Goal: Task Accomplishment & Management: Use online tool/utility

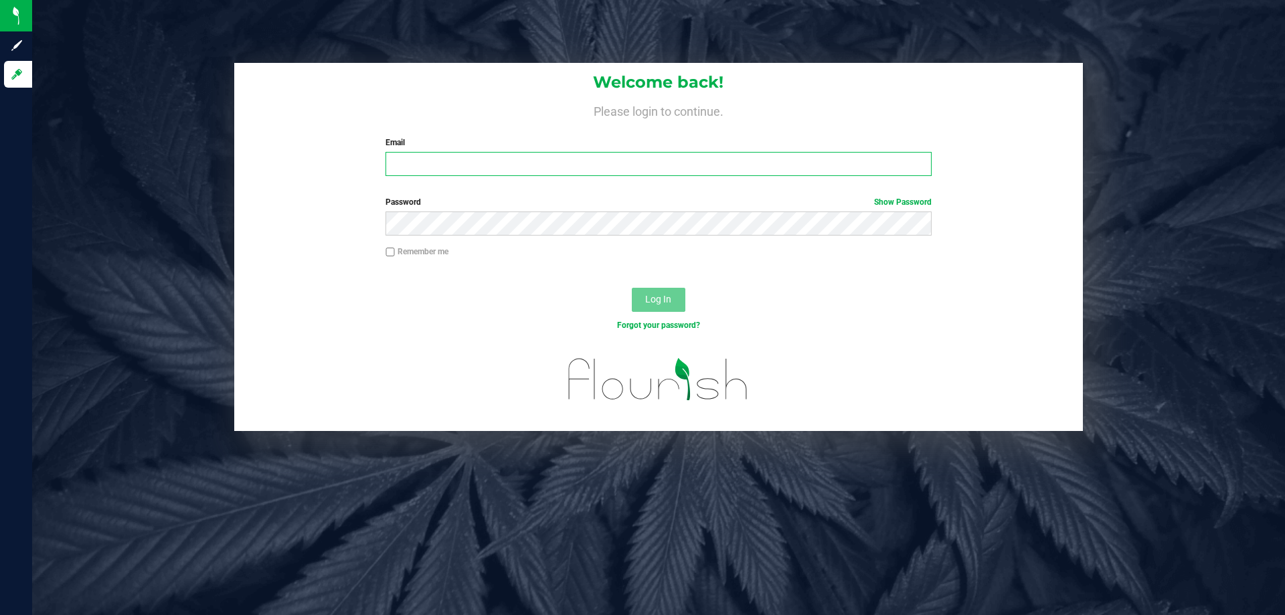
click at [468, 160] on input "Email" at bounding box center [659, 164] width 546 height 24
type input "[EMAIL_ADDRESS][DOMAIN_NAME]"
click at [632, 288] on button "Log In" at bounding box center [659, 300] width 54 height 24
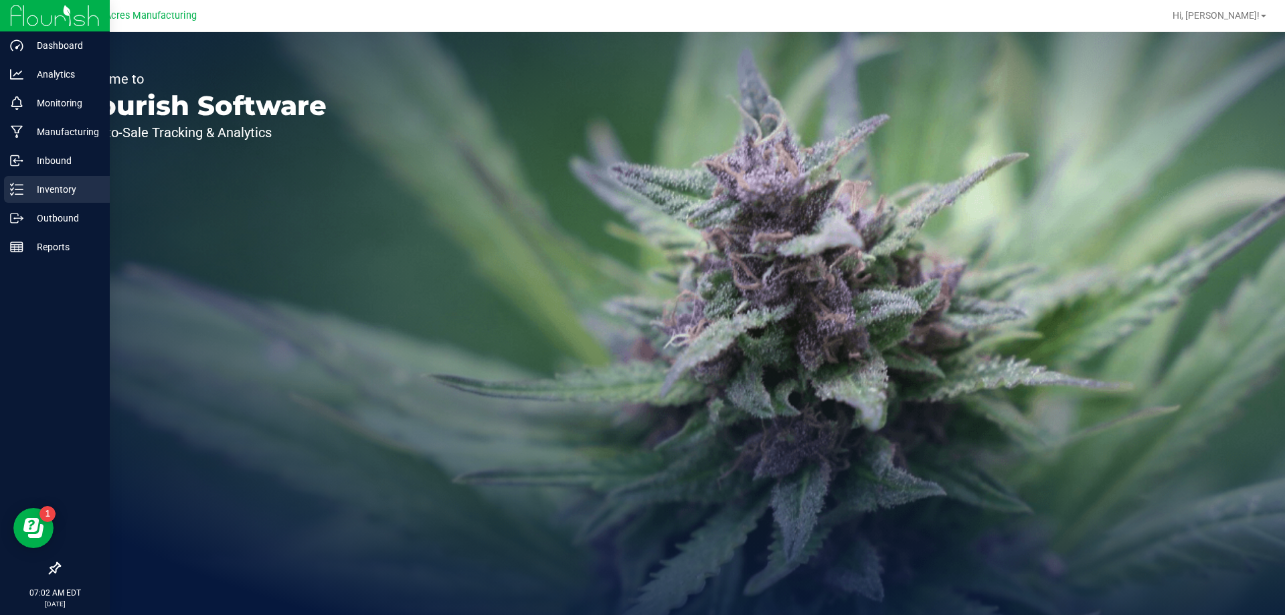
click at [15, 196] on div "Inventory" at bounding box center [57, 189] width 106 height 27
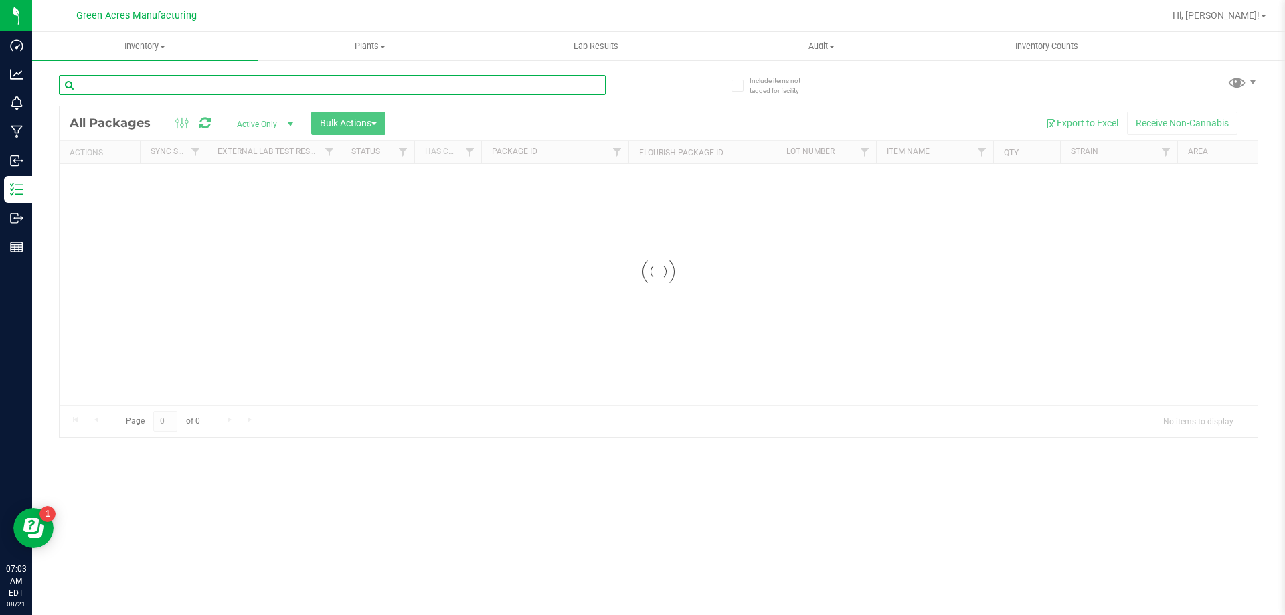
click at [137, 82] on input "text" at bounding box center [332, 85] width 547 height 20
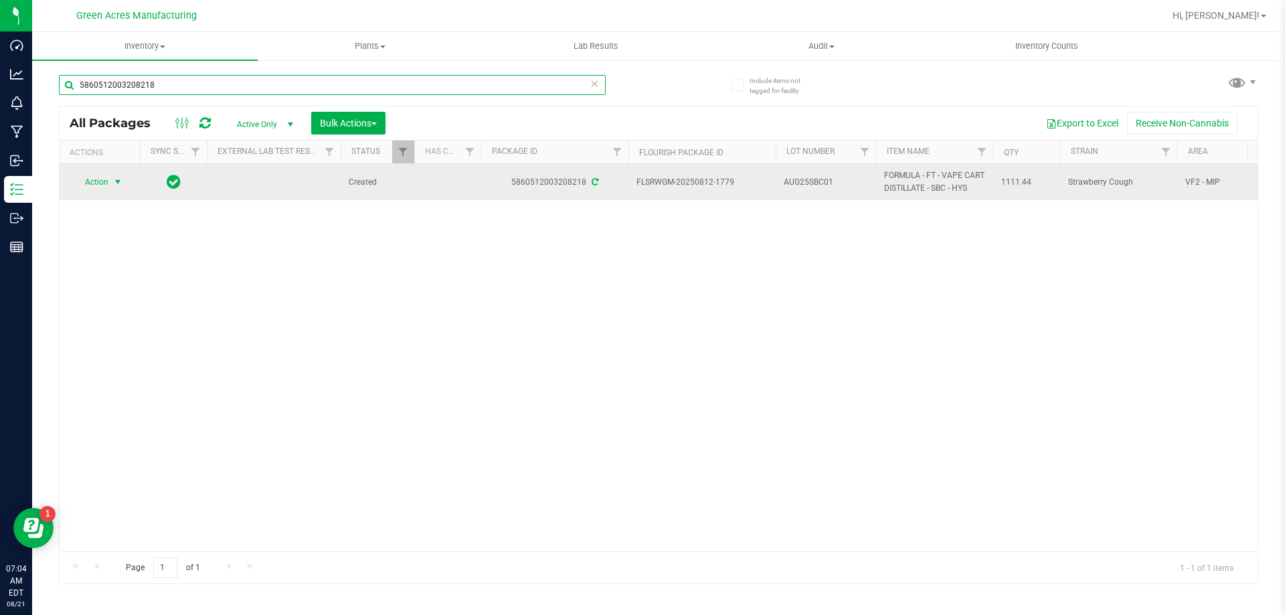
type input "5860512003208218"
click at [85, 181] on span "Action" at bounding box center [91, 182] width 36 height 19
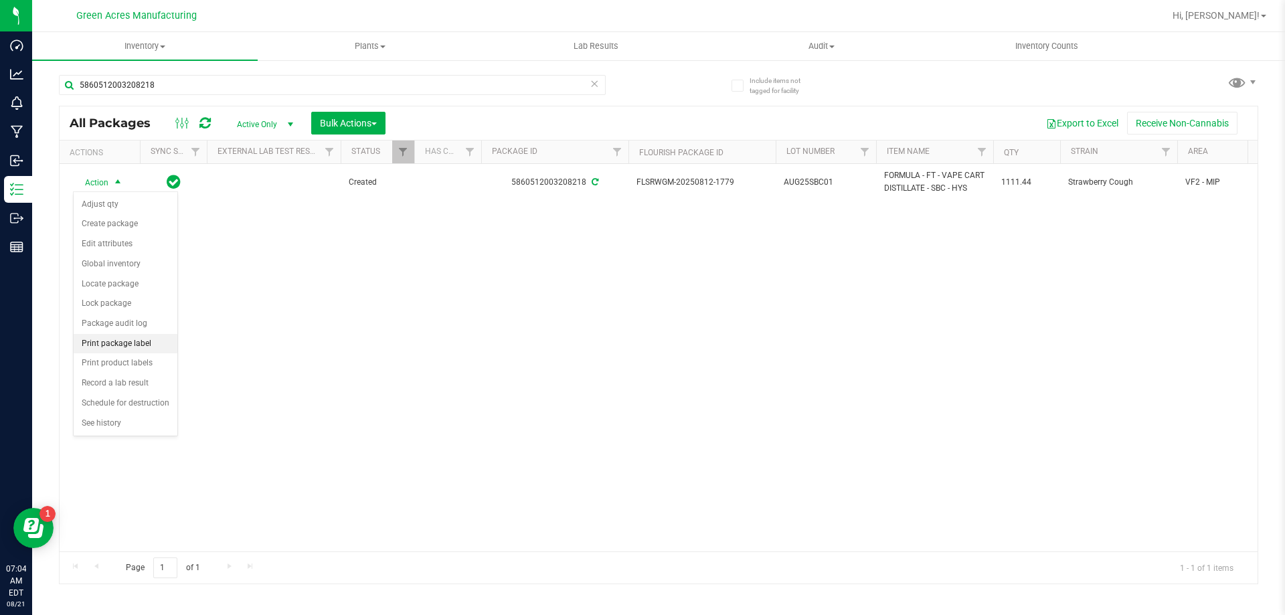
click at [141, 337] on li "Print package label" at bounding box center [126, 344] width 104 height 20
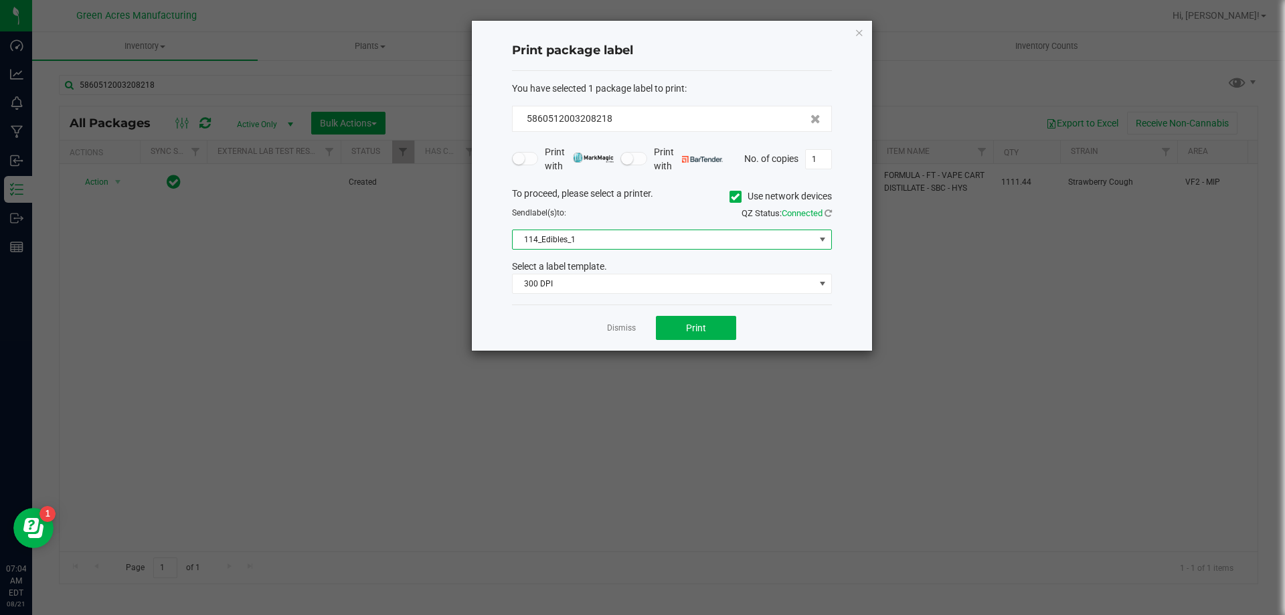
click at [613, 238] on span "114_Edibles_1" at bounding box center [664, 239] width 302 height 19
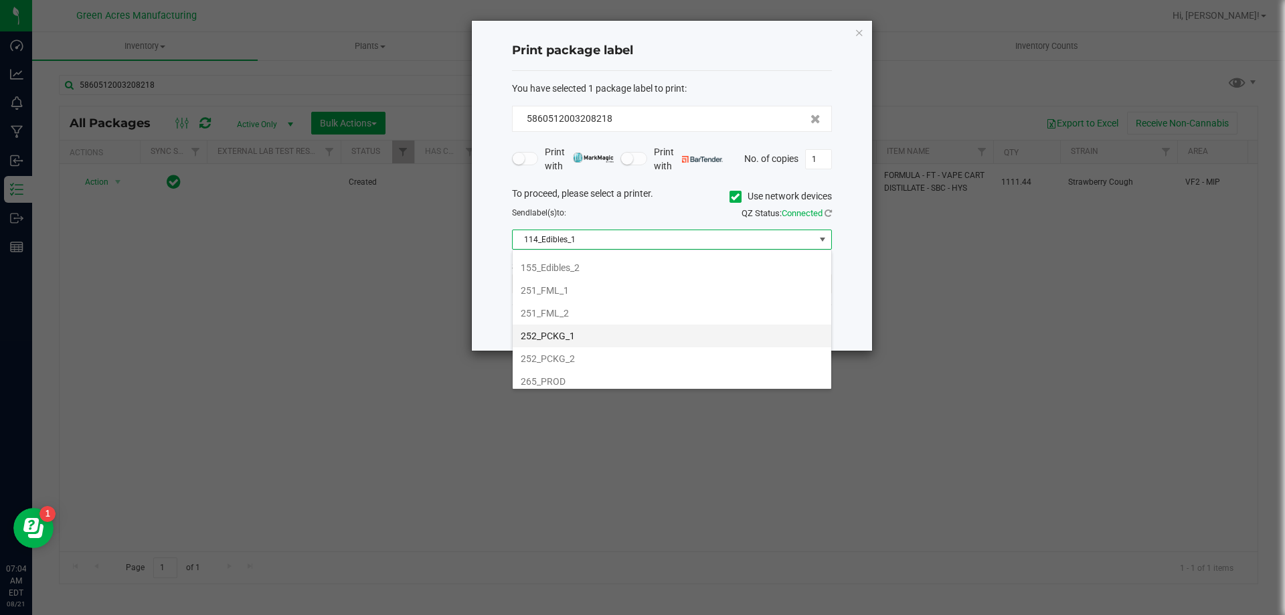
scroll to position [134, 0]
click at [570, 310] on li "252_PCKG_1" at bounding box center [672, 312] width 319 height 23
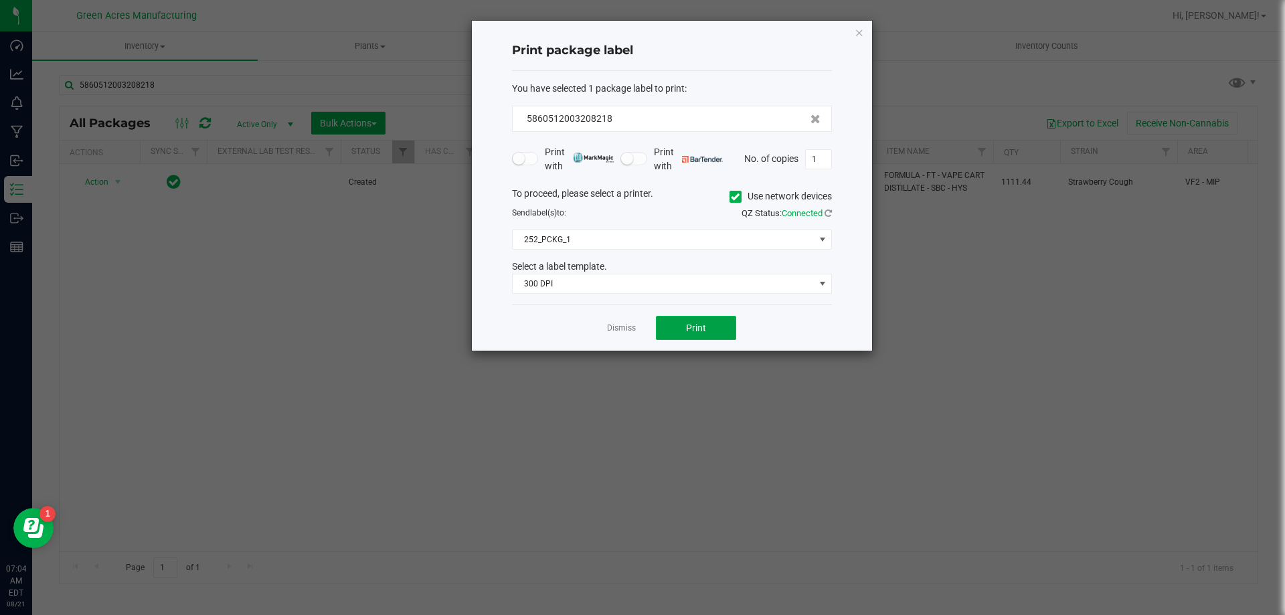
click at [682, 321] on button "Print" at bounding box center [696, 328] width 80 height 24
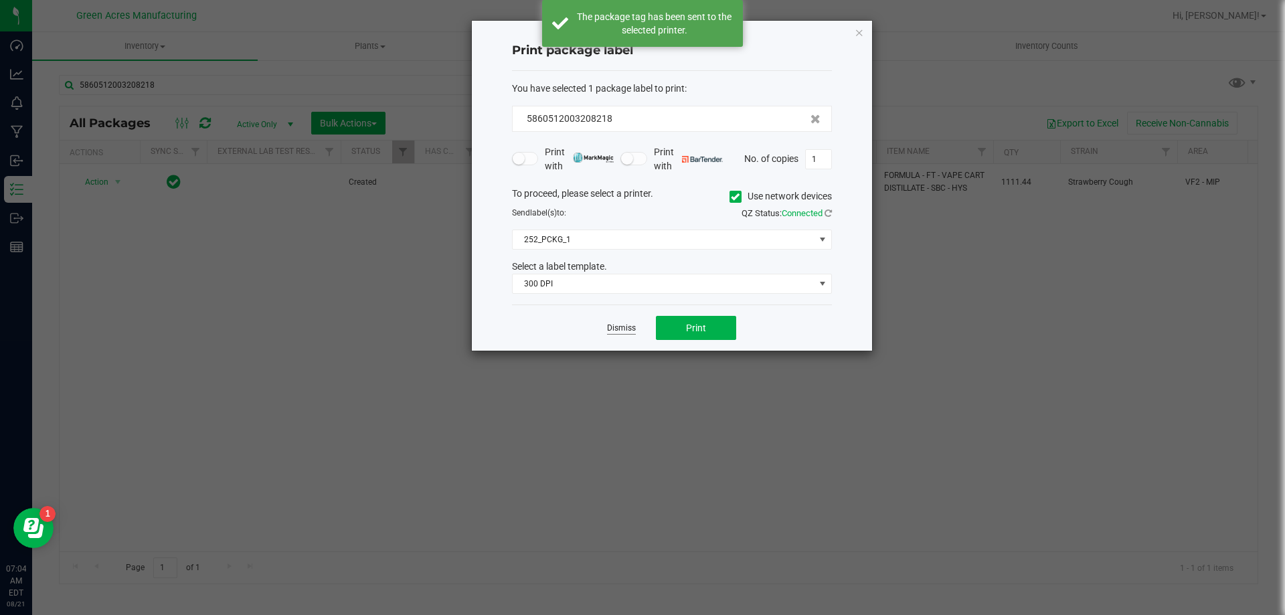
click at [613, 330] on link "Dismiss" at bounding box center [621, 328] width 29 height 11
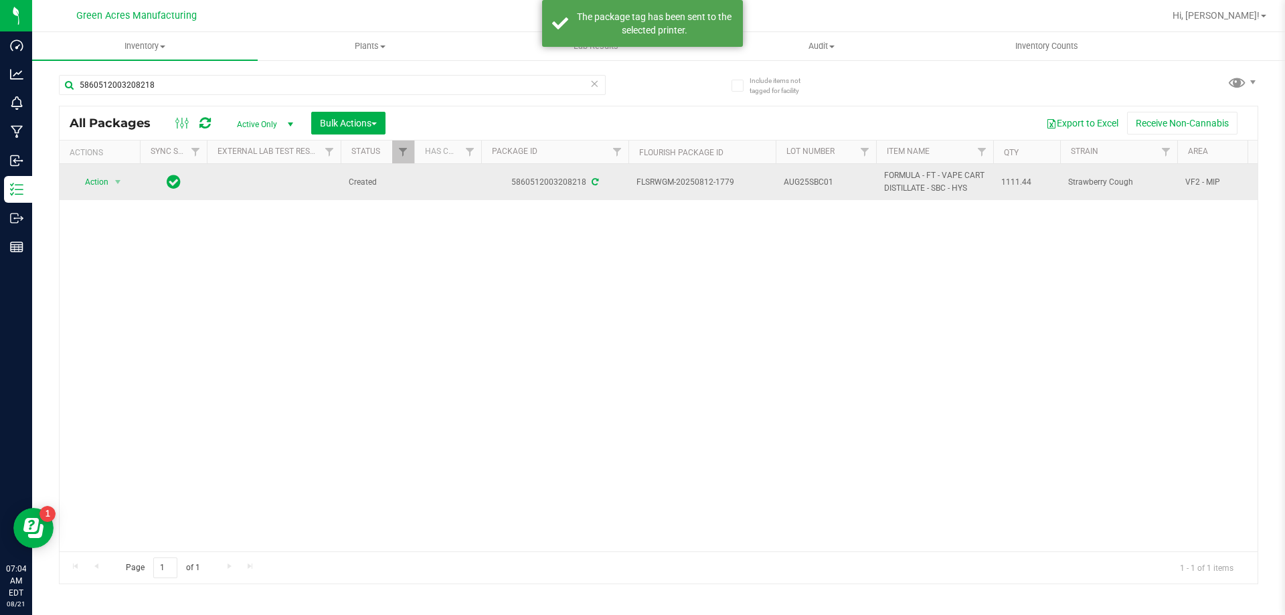
click at [810, 193] on td "AUG25SBC01" at bounding box center [826, 182] width 100 height 36
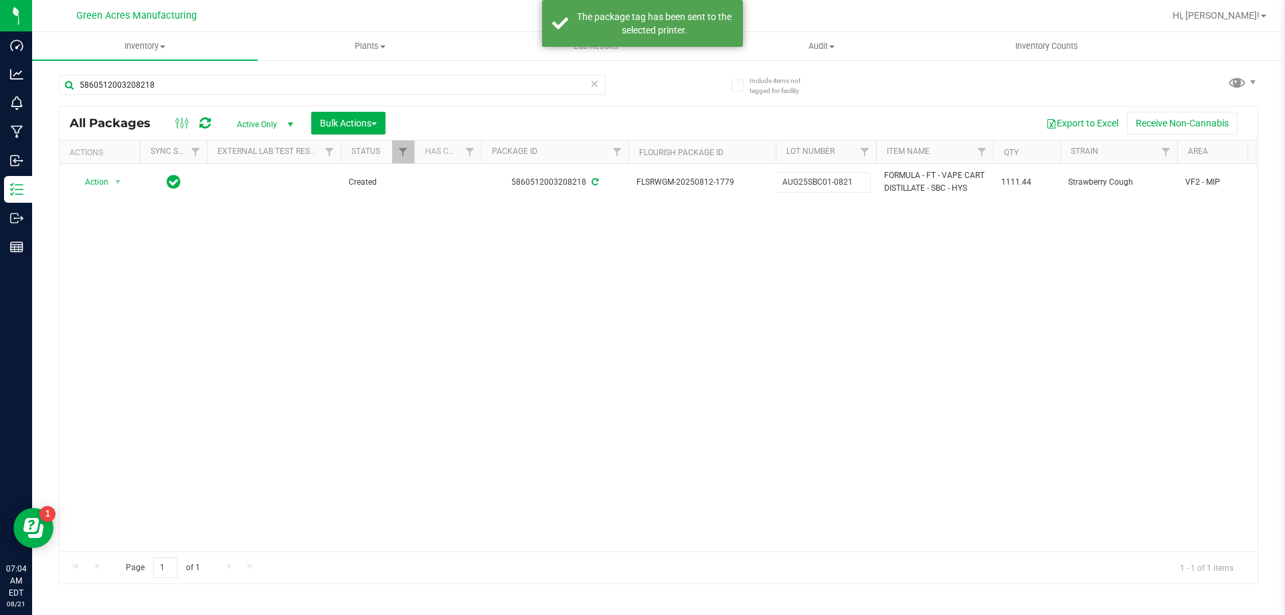
type input "AUG25SBC01-0821"
click at [931, 335] on div "All Packages Active Only Active Only Lab Samples Locked All External Internal B…" at bounding box center [659, 345] width 1200 height 479
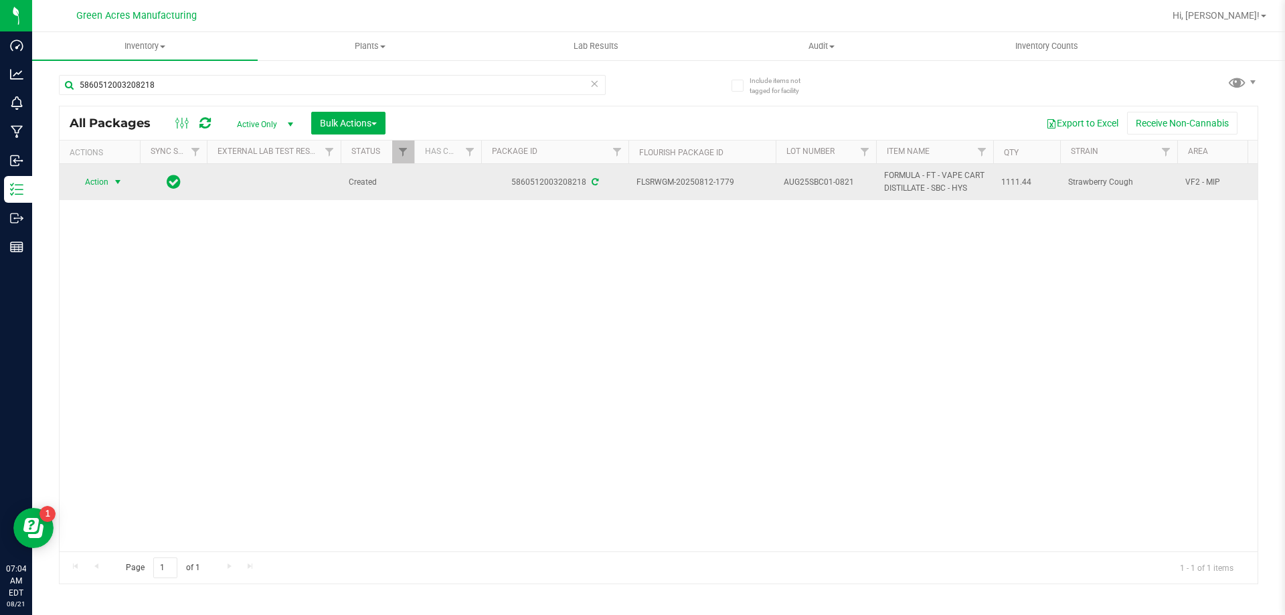
click at [110, 184] on span "select" at bounding box center [118, 182] width 17 height 19
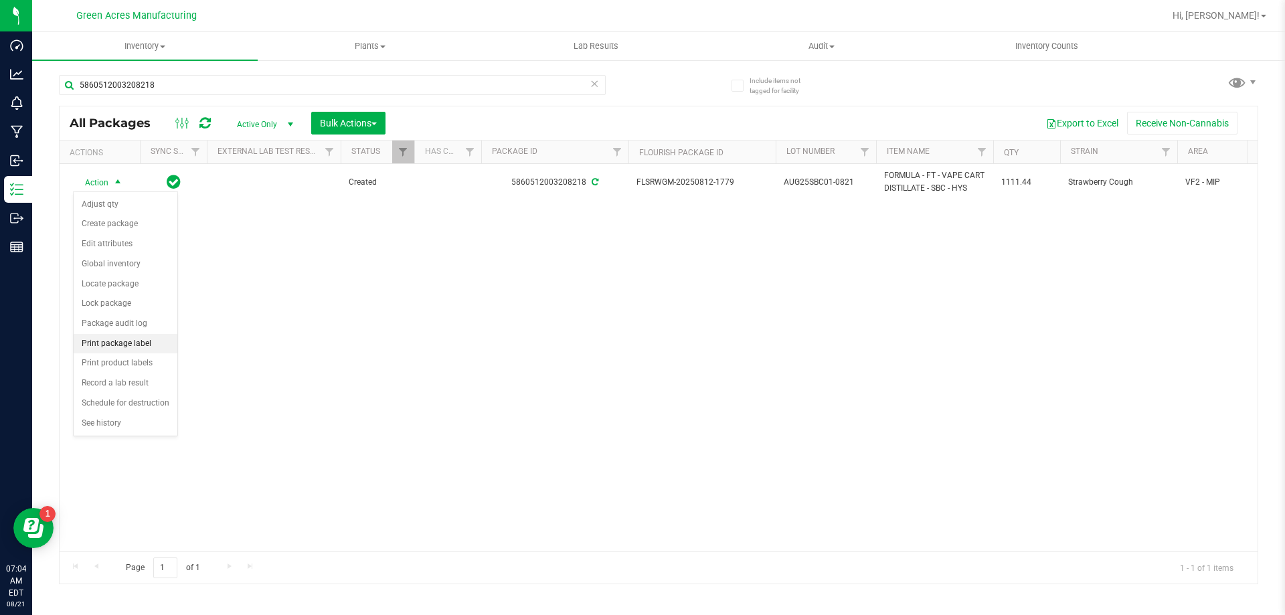
drag, startPoint x: 100, startPoint y: 353, endPoint x: 127, endPoint y: 352, distance: 26.8
click at [100, 353] on li "Print package label" at bounding box center [126, 344] width 104 height 20
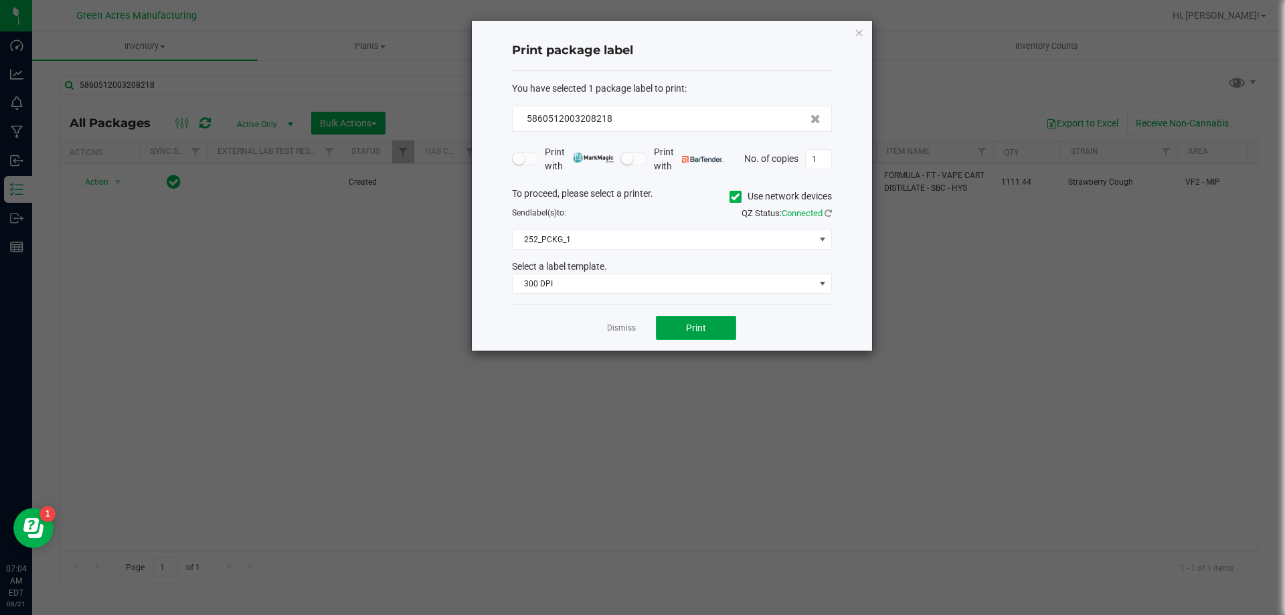
click at [692, 339] on button "Print" at bounding box center [696, 328] width 80 height 24
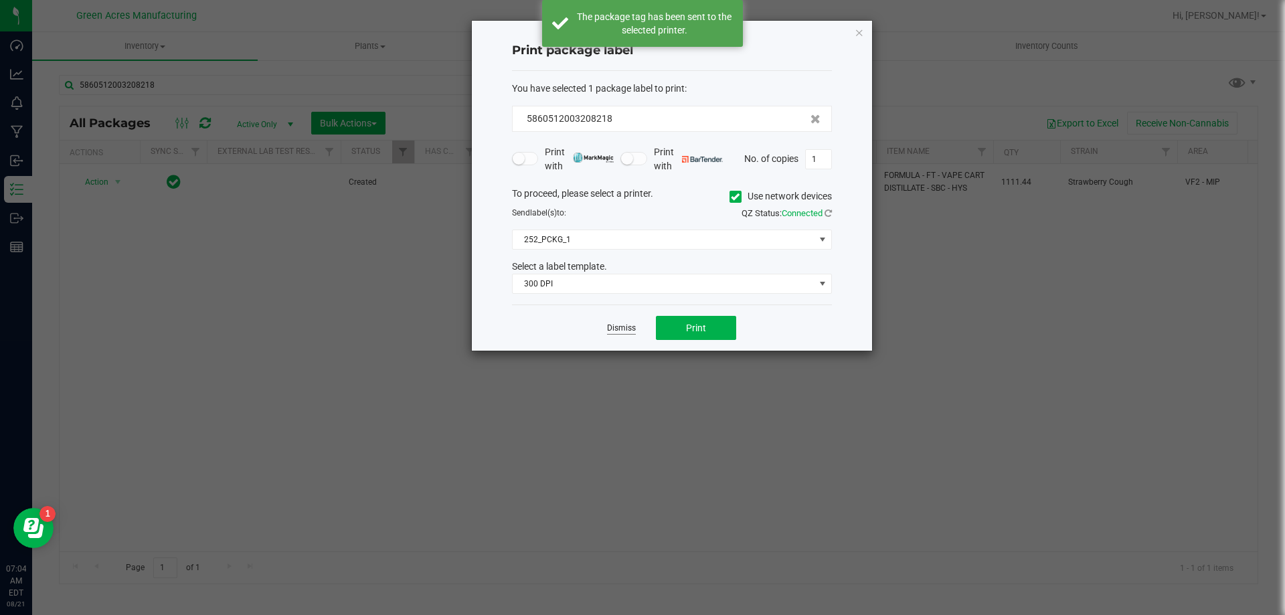
click at [620, 325] on link "Dismiss" at bounding box center [621, 328] width 29 height 11
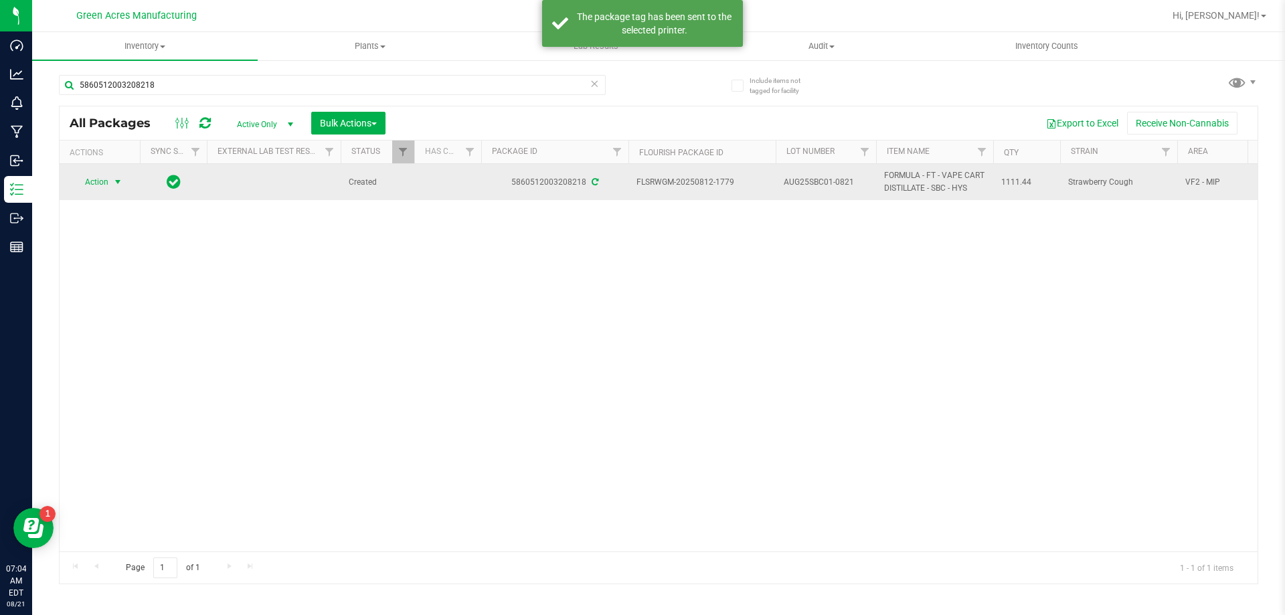
click at [102, 191] on span "Action" at bounding box center [91, 182] width 36 height 19
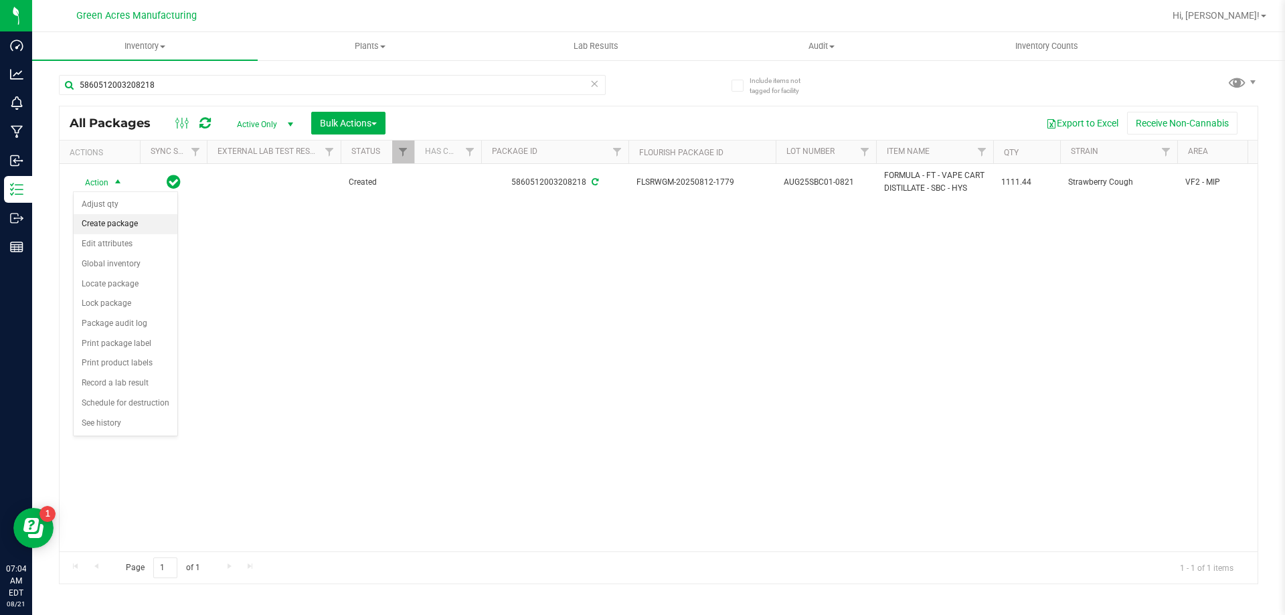
click at [144, 228] on li "Create package" at bounding box center [126, 224] width 104 height 20
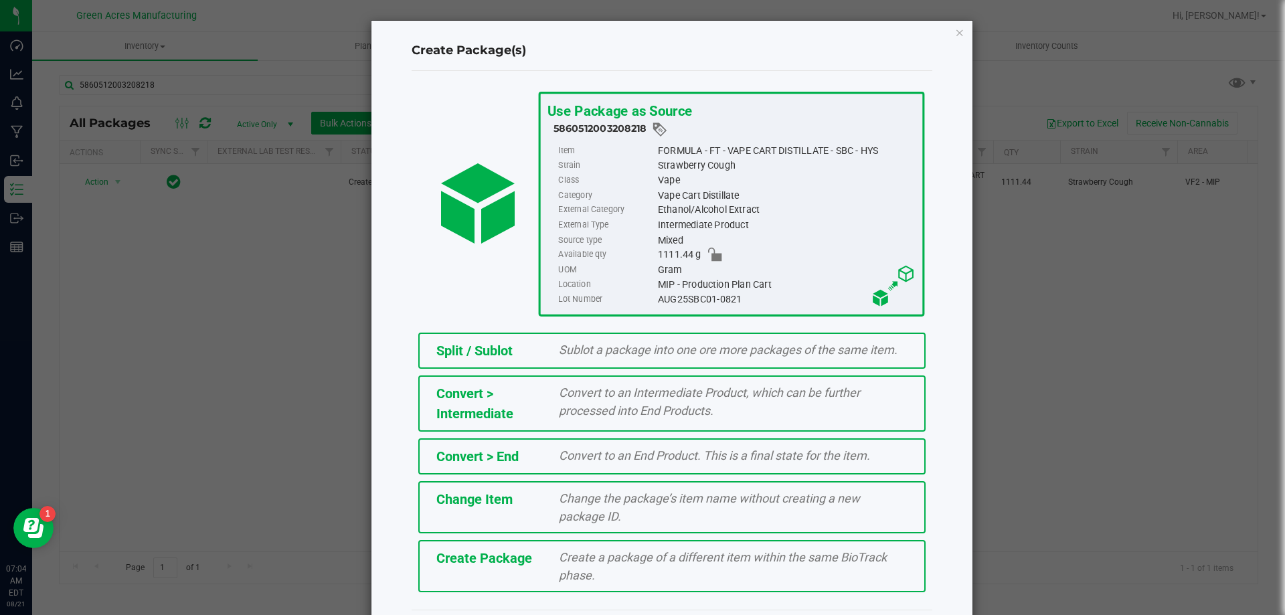
click at [536, 558] on div "Create Package" at bounding box center [487, 558] width 123 height 20
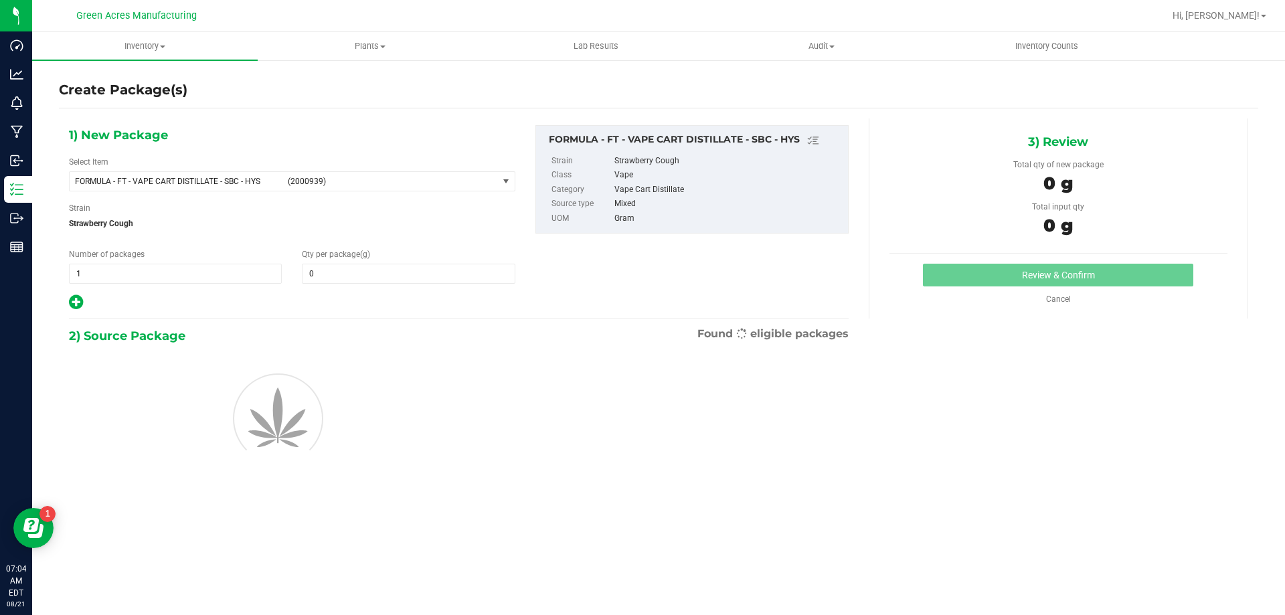
type input "0.0000"
click at [409, 177] on span "(2000939)" at bounding box center [390, 181] width 205 height 9
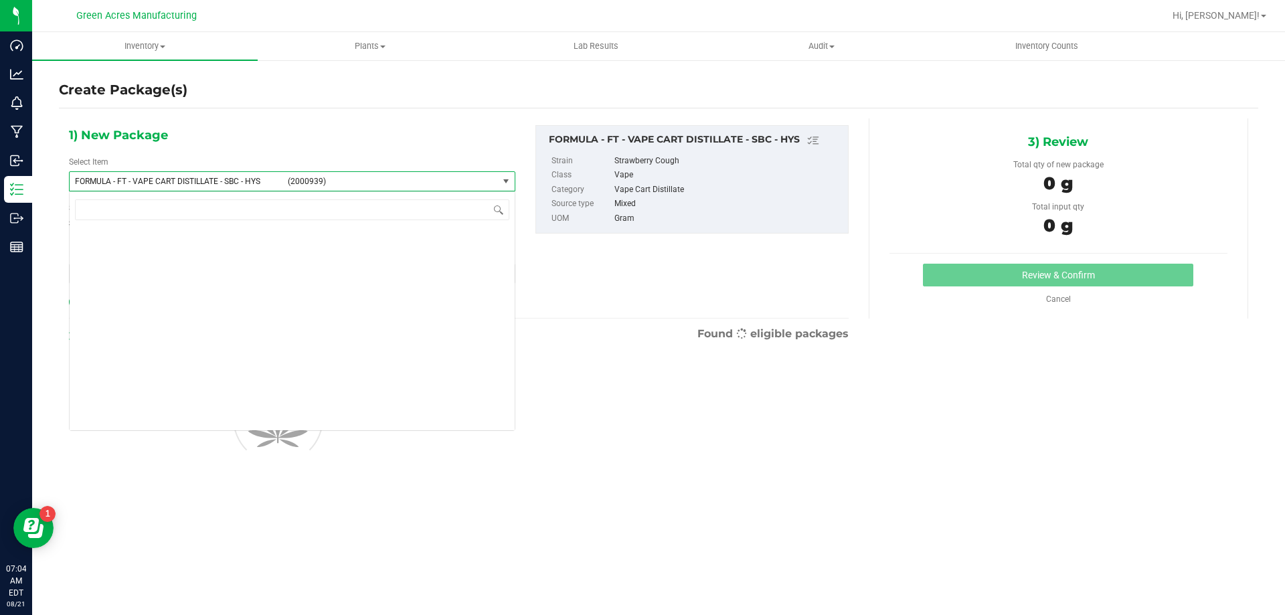
scroll to position [27314, 0]
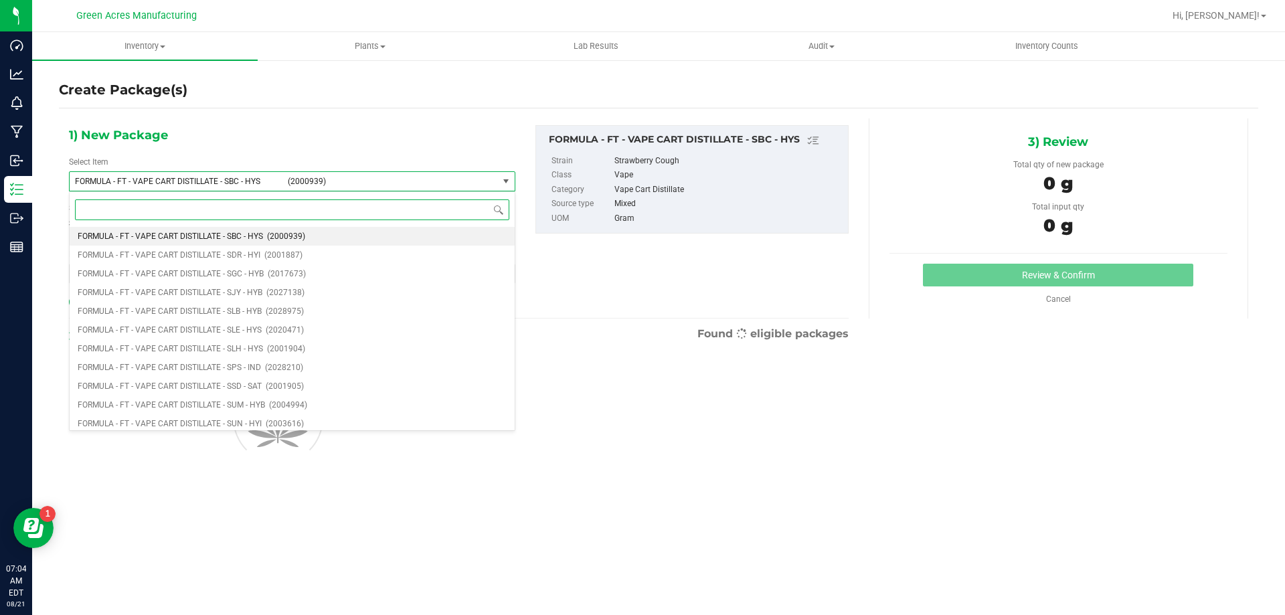
type input "s"
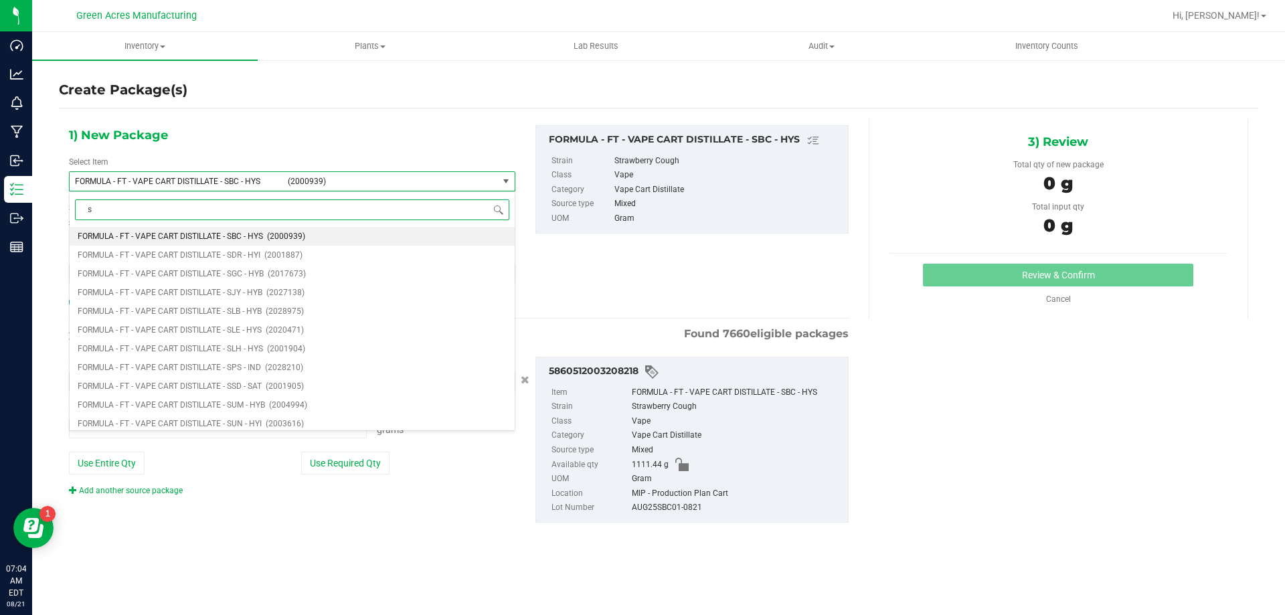
type input "0.0000 g"
type input "sbc"
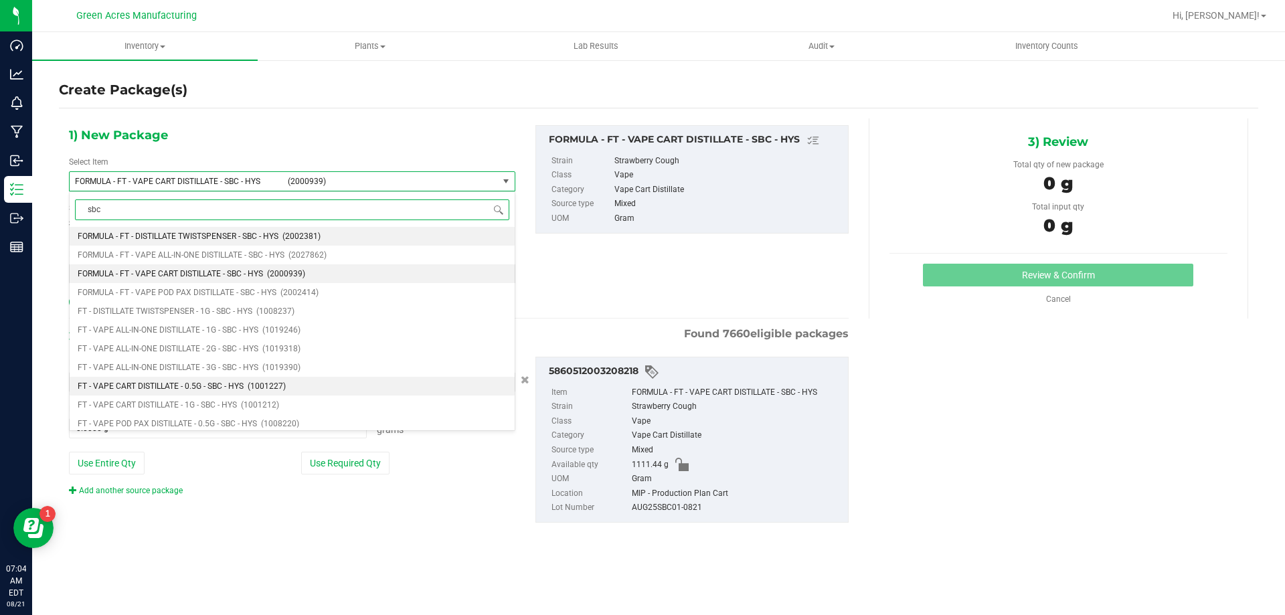
click at [240, 388] on span "FT - VAPE CART DISTILLATE - 0.5G - SBC - HYS" at bounding box center [161, 386] width 166 height 9
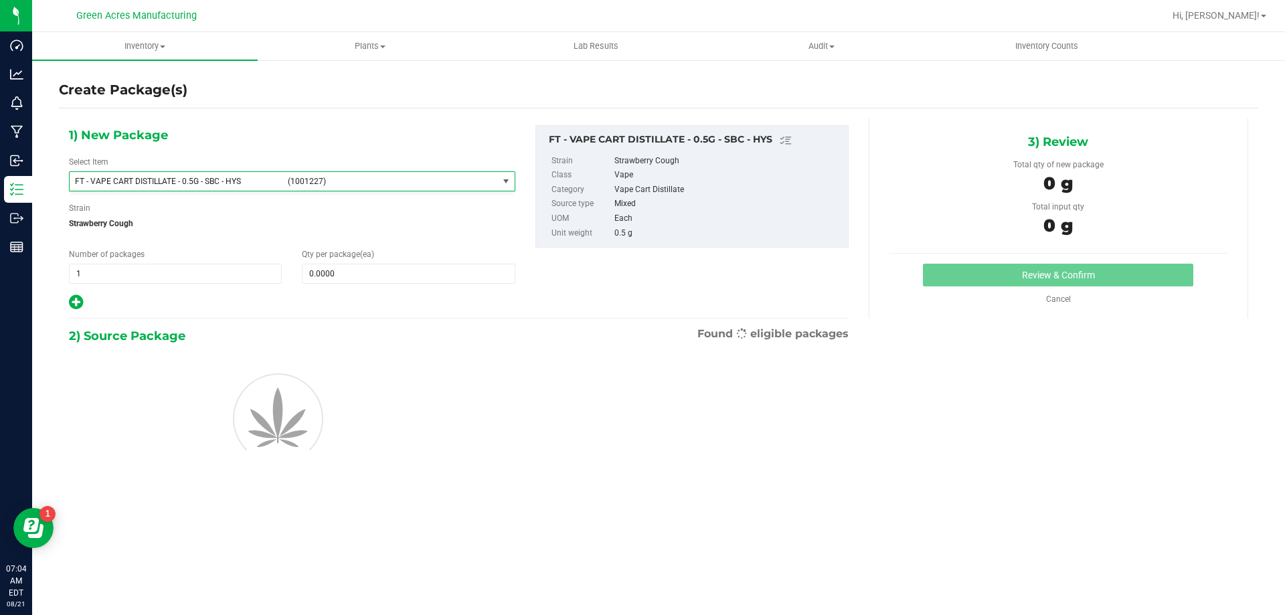
type input "0"
click at [441, 268] on span at bounding box center [408, 274] width 213 height 20
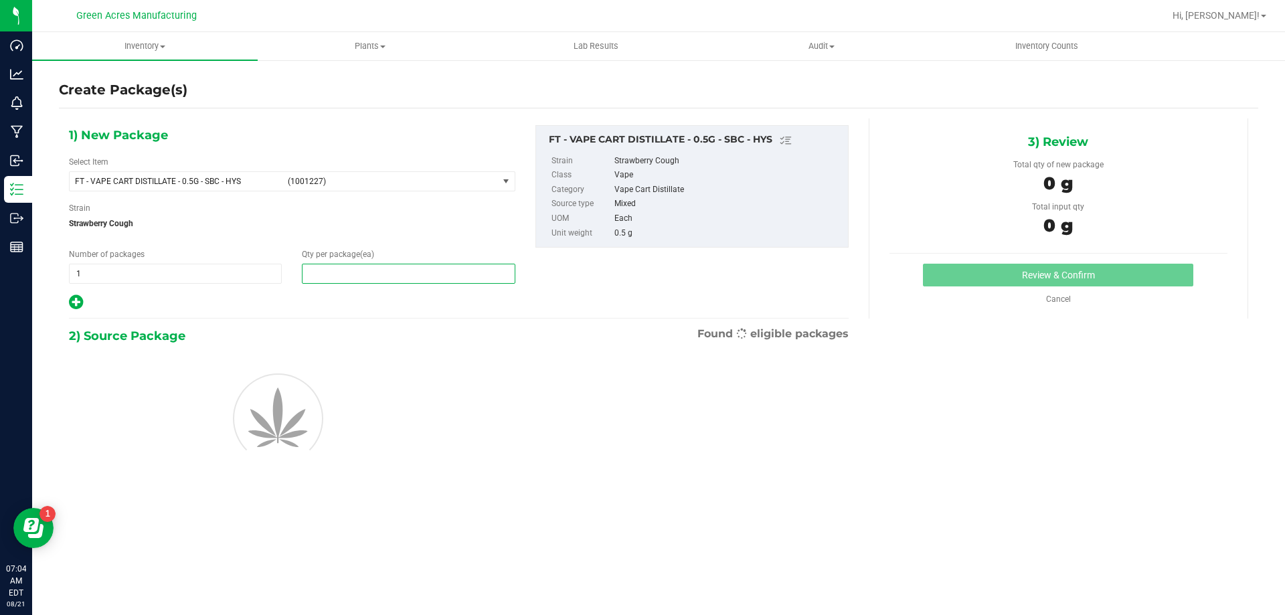
type input "1"
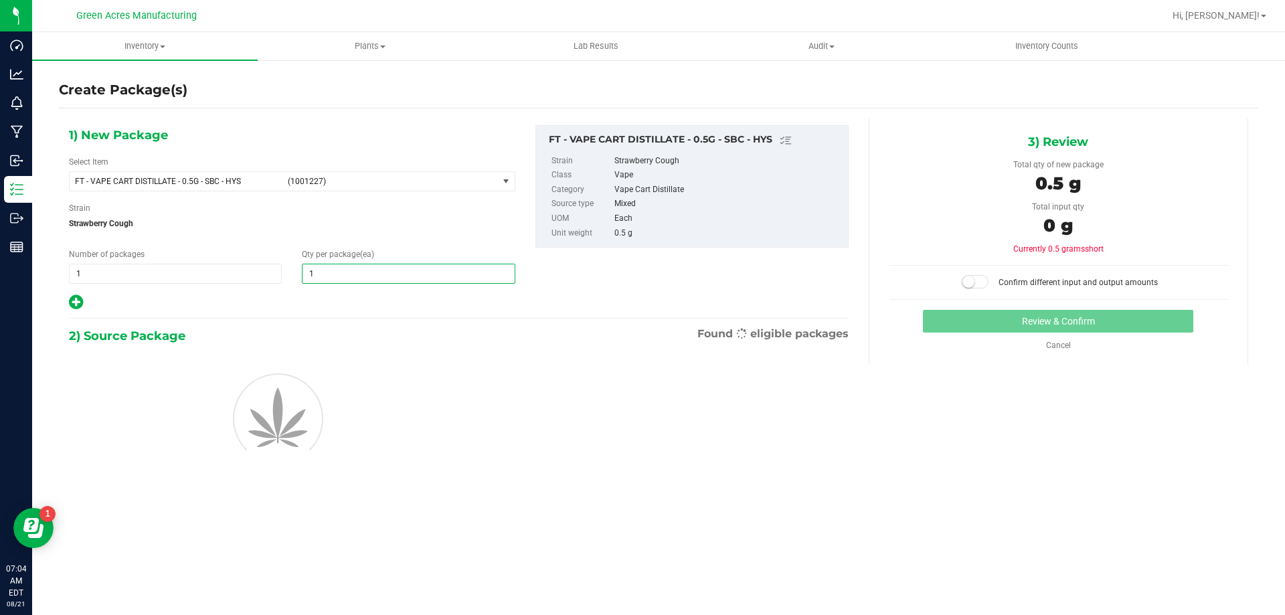
type input "1"
click at [446, 327] on div "2) Source Package Found eligible packages" at bounding box center [459, 336] width 780 height 20
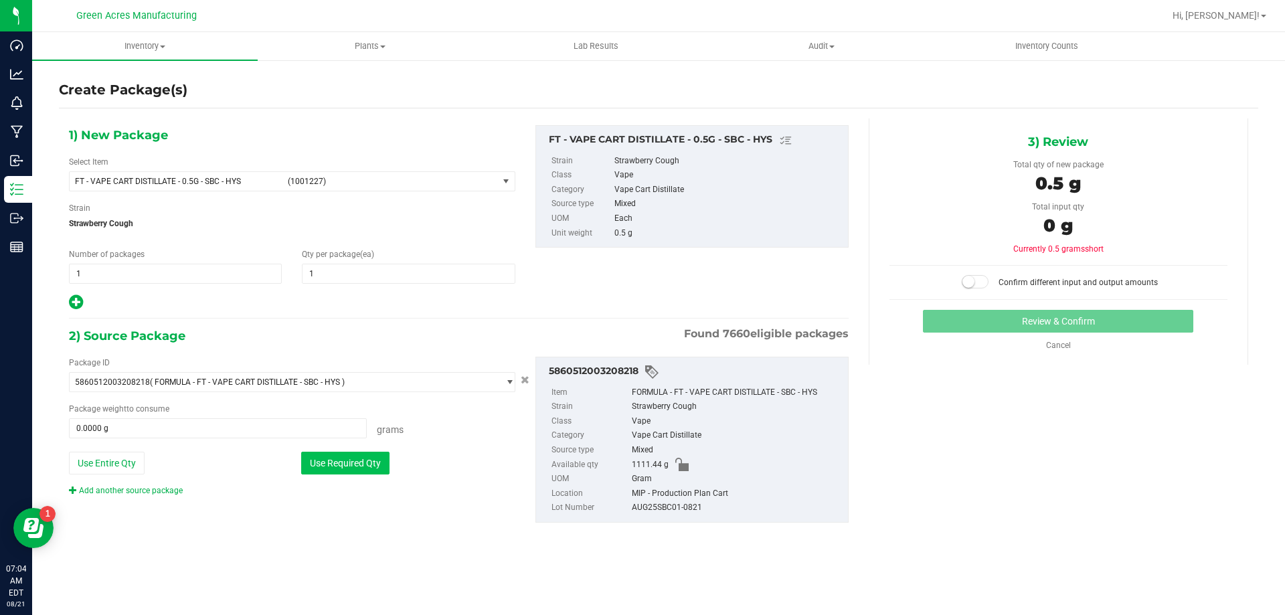
drag, startPoint x: 358, startPoint y: 463, endPoint x: 375, endPoint y: 465, distance: 17.6
click at [358, 463] on button "Use Required Qty" at bounding box center [345, 463] width 88 height 23
type input "0.5000 g"
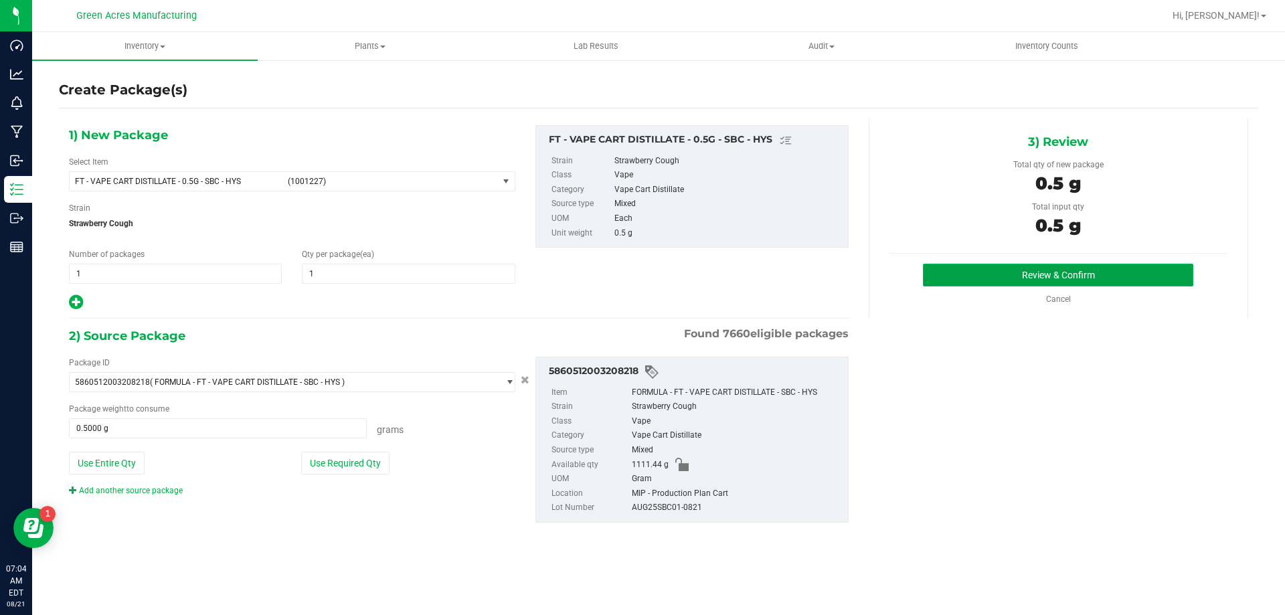
click at [963, 276] on button "Review & Confirm" at bounding box center [1058, 275] width 270 height 23
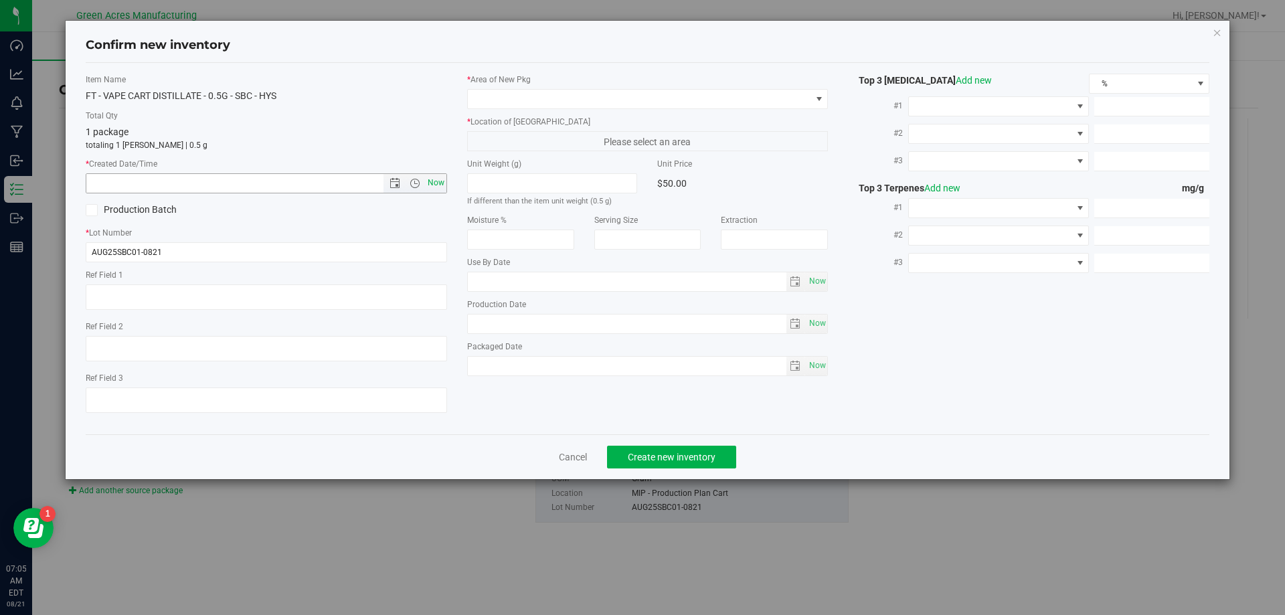
click at [443, 184] on span "Now" at bounding box center [435, 182] width 23 height 19
type input "[DATE] 7:05 AM"
click at [510, 87] on div "* Area of [GEOGRAPHIC_DATA]" at bounding box center [648, 91] width 362 height 35
click at [522, 107] on span at bounding box center [639, 99] width 343 height 19
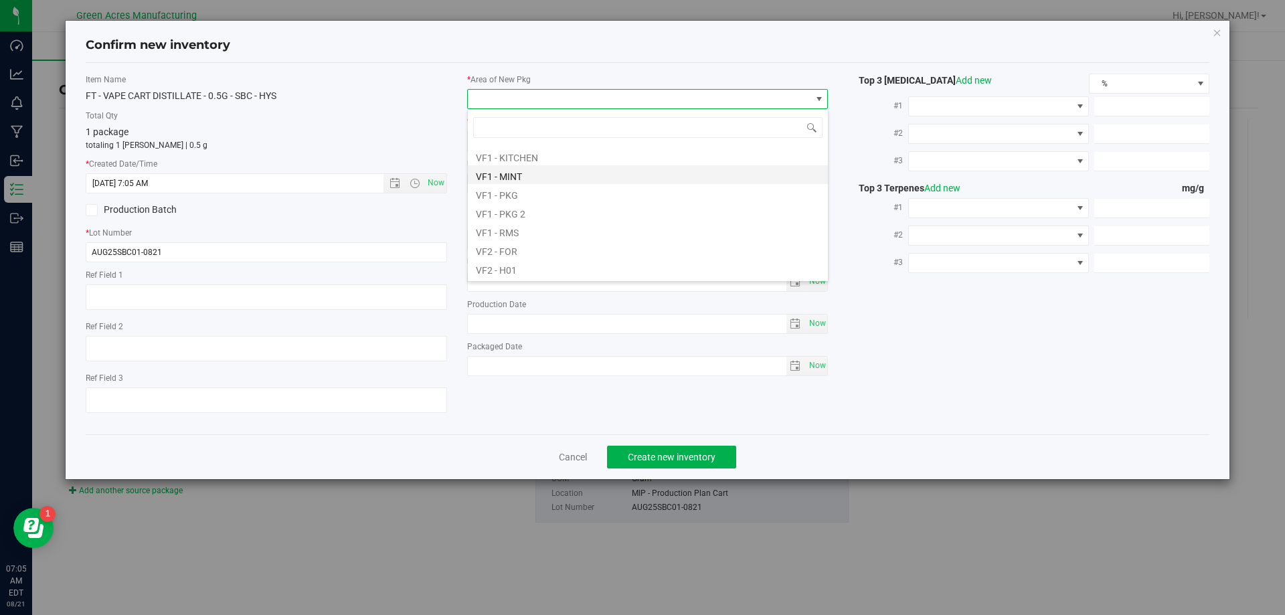
scroll to position [603, 0]
click at [518, 258] on li "VF2 - MIP" at bounding box center [648, 263] width 360 height 19
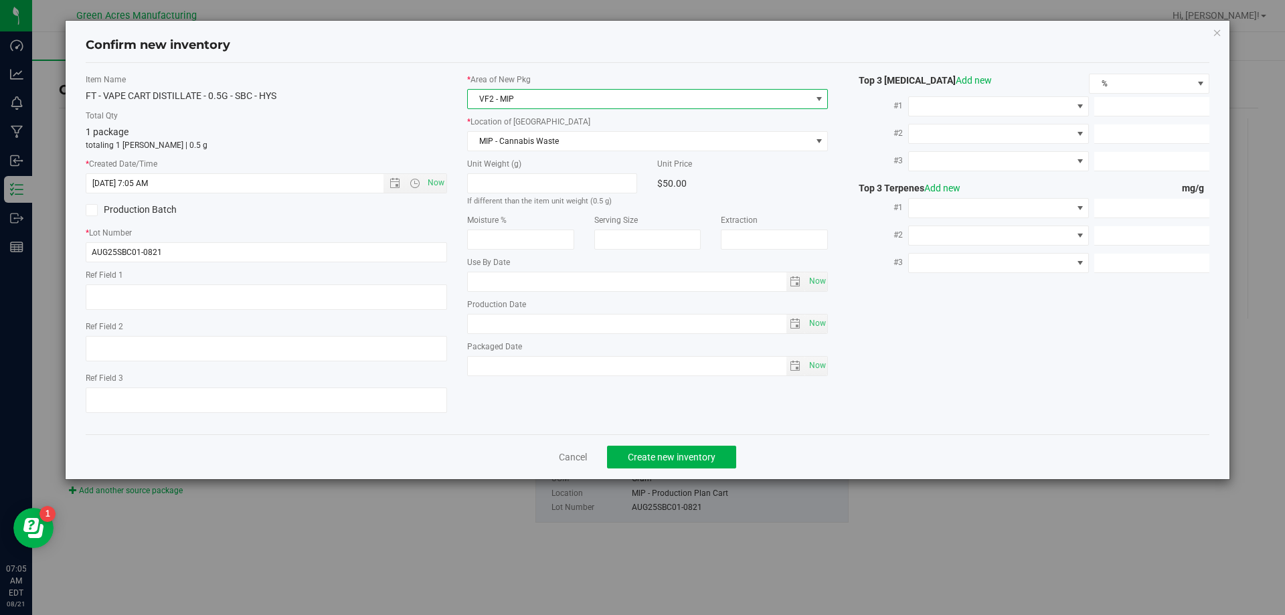
click at [532, 128] on div "* Location of [GEOGRAPHIC_DATA] MIP - Cannabis Waste MIP - Cannabis Waste MIP -…" at bounding box center [648, 133] width 362 height 35
click at [536, 138] on span "MIP - Cannabis Waste" at bounding box center [639, 141] width 343 height 19
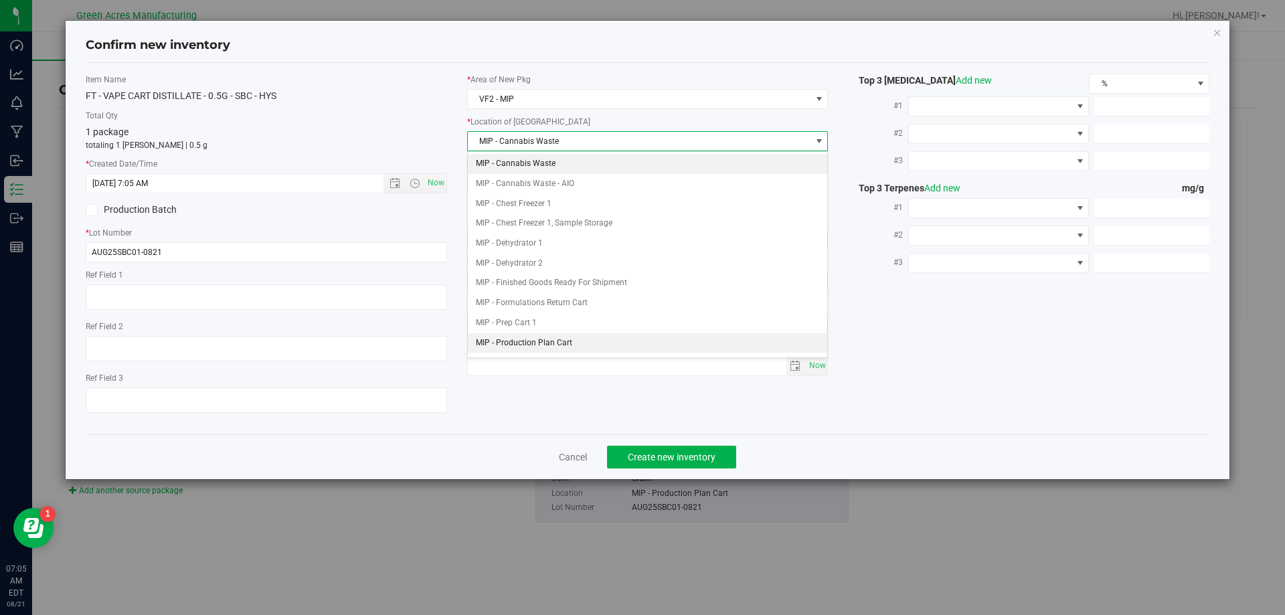
click at [520, 339] on li "MIP - Production Plan Cart" at bounding box center [648, 343] width 360 height 20
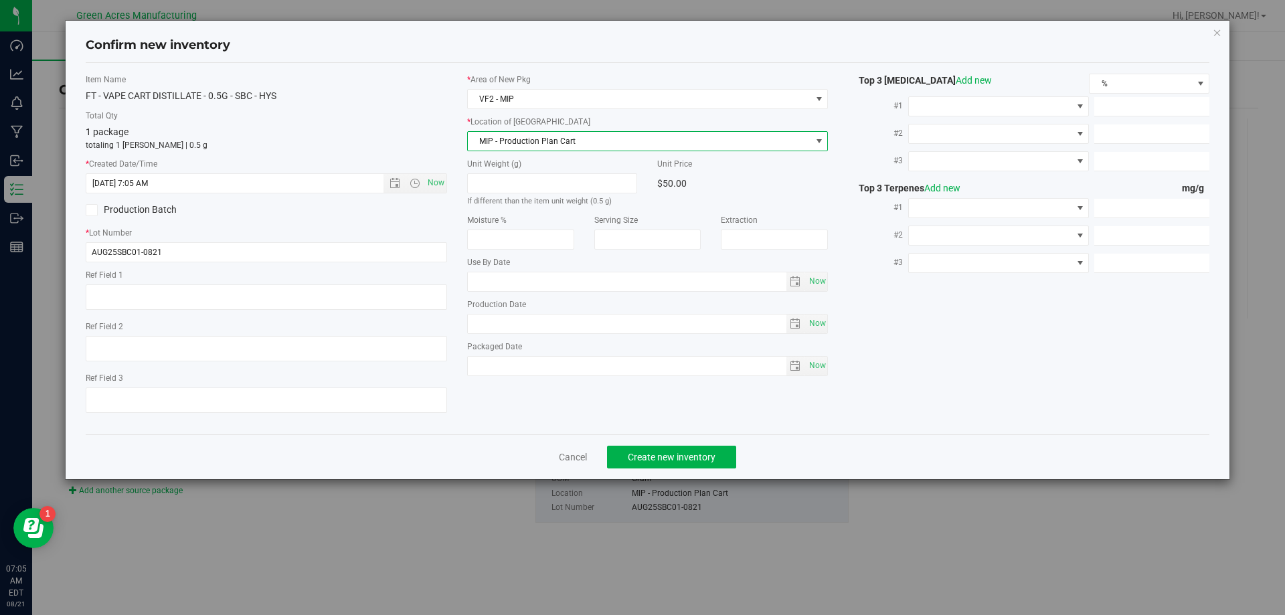
click at [503, 453] on div "Cancel Create new inventory" at bounding box center [648, 457] width 1125 height 45
click at [631, 458] on span "Create new inventory" at bounding box center [672, 457] width 88 height 11
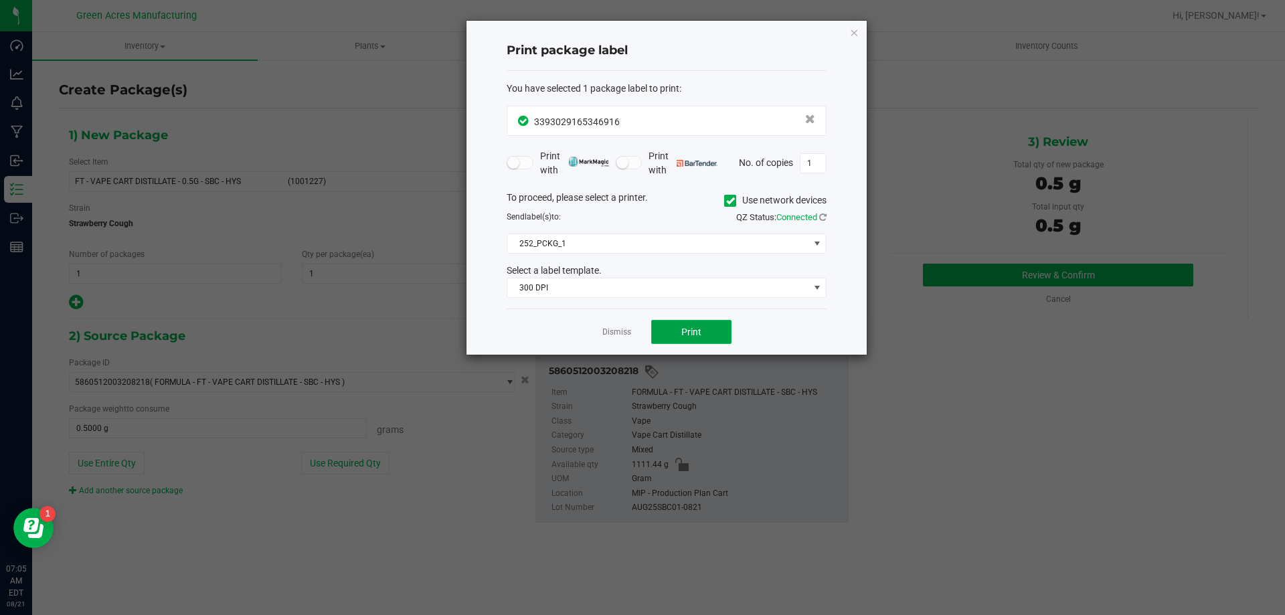
click at [692, 335] on span "Print" at bounding box center [692, 332] width 20 height 11
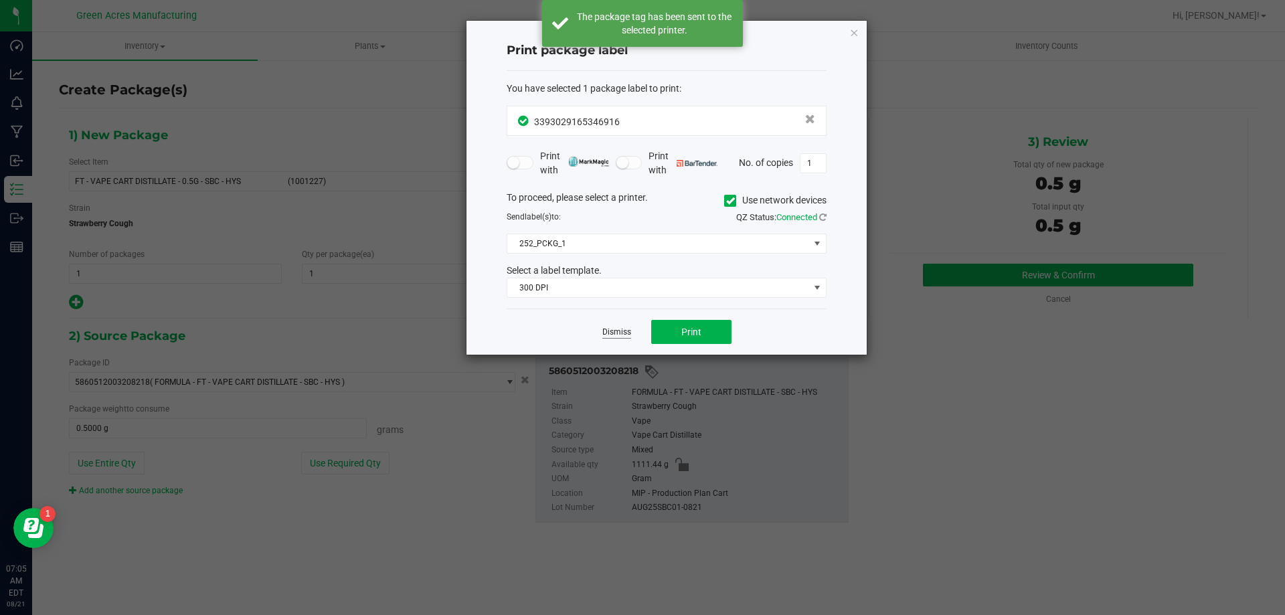
click at [619, 333] on link "Dismiss" at bounding box center [617, 332] width 29 height 11
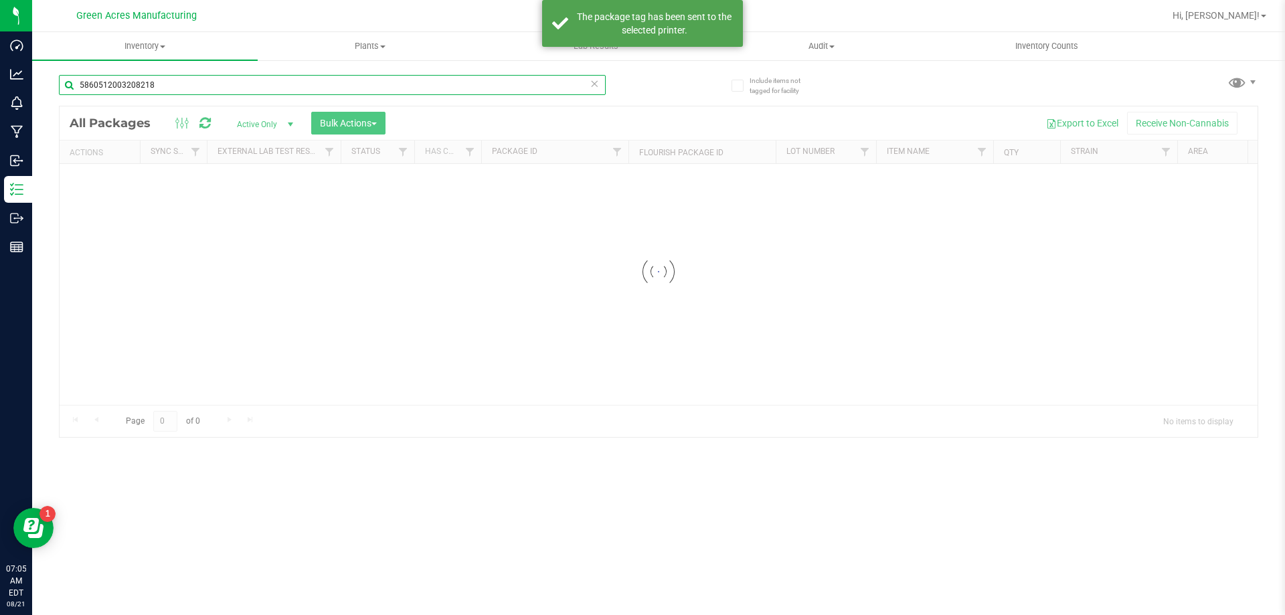
drag, startPoint x: 161, startPoint y: 86, endPoint x: 354, endPoint y: 398, distance: 366.4
click at [0, 147] on div "Dashboard Analytics Monitoring Manufacturing Inbound Inventory Outbound Reports…" at bounding box center [642, 307] width 1285 height 615
type input "3393029165346916"
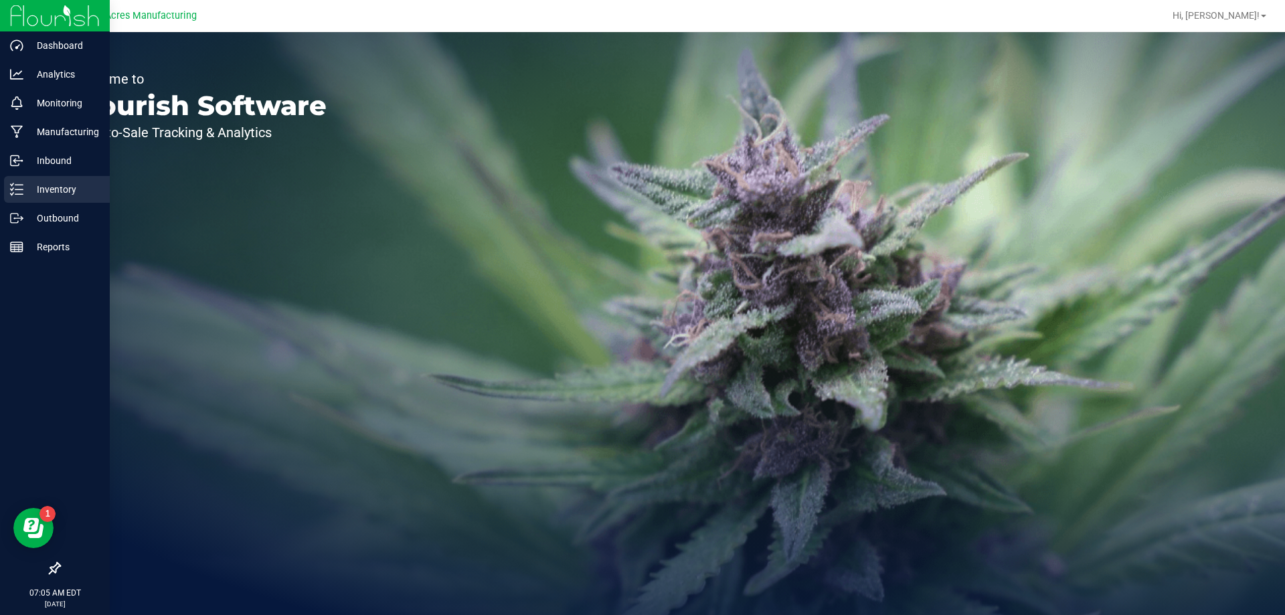
click at [18, 194] on line at bounding box center [18, 194] width 7 height 0
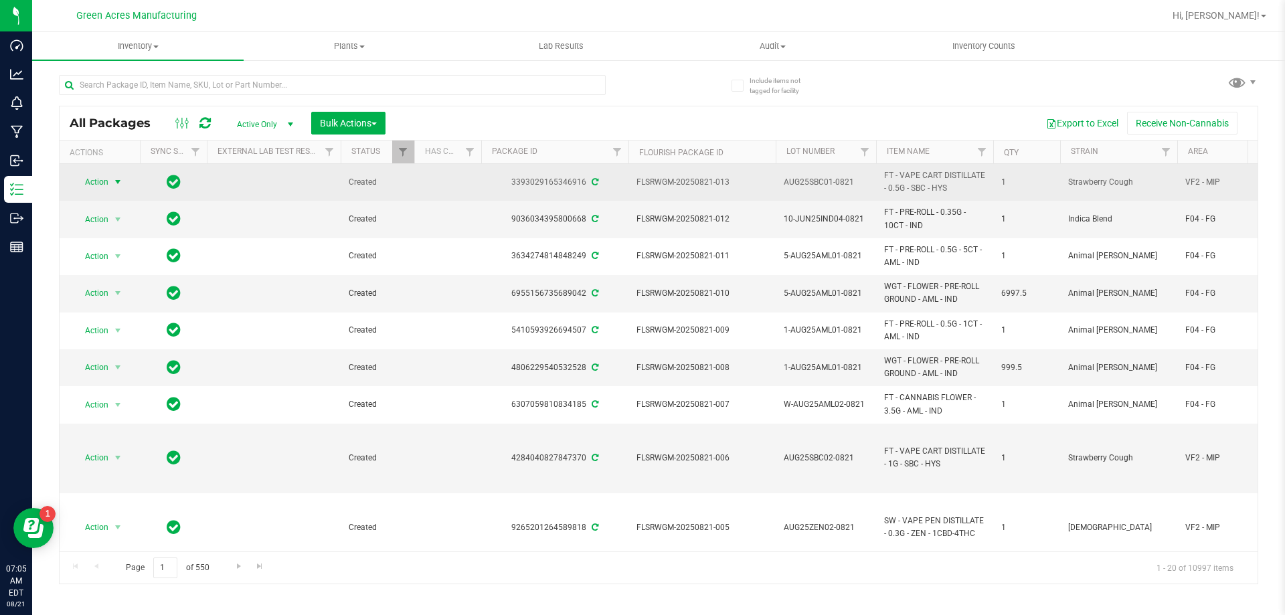
click at [85, 179] on span "Action" at bounding box center [91, 182] width 36 height 19
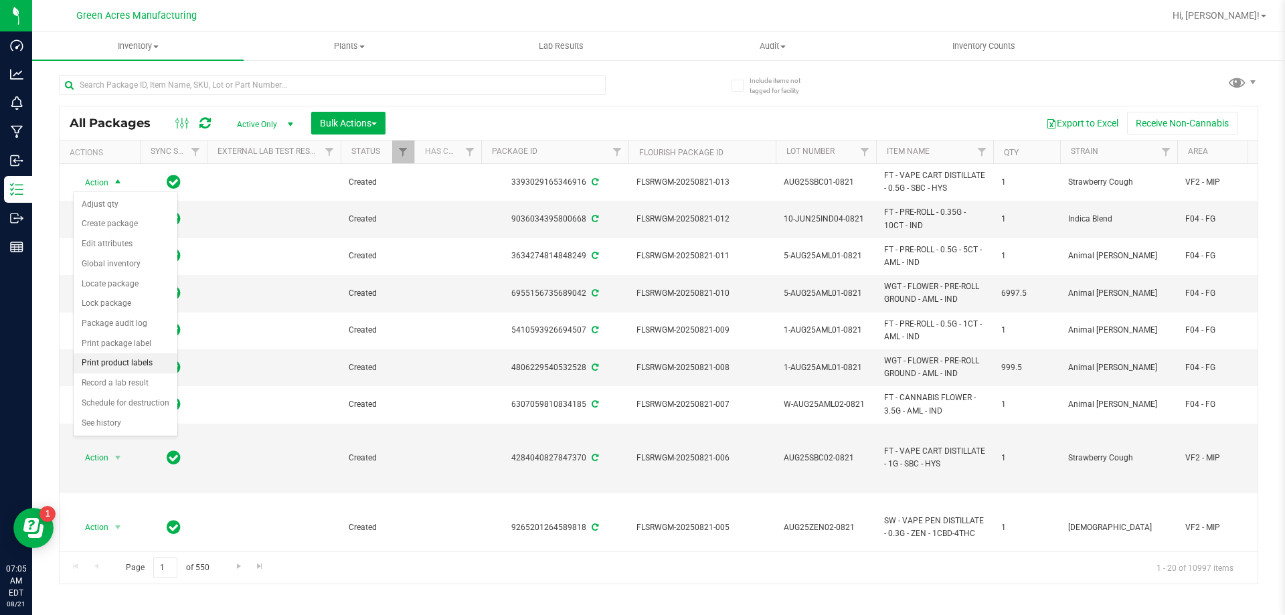
click at [102, 364] on li "Print product labels" at bounding box center [126, 364] width 104 height 20
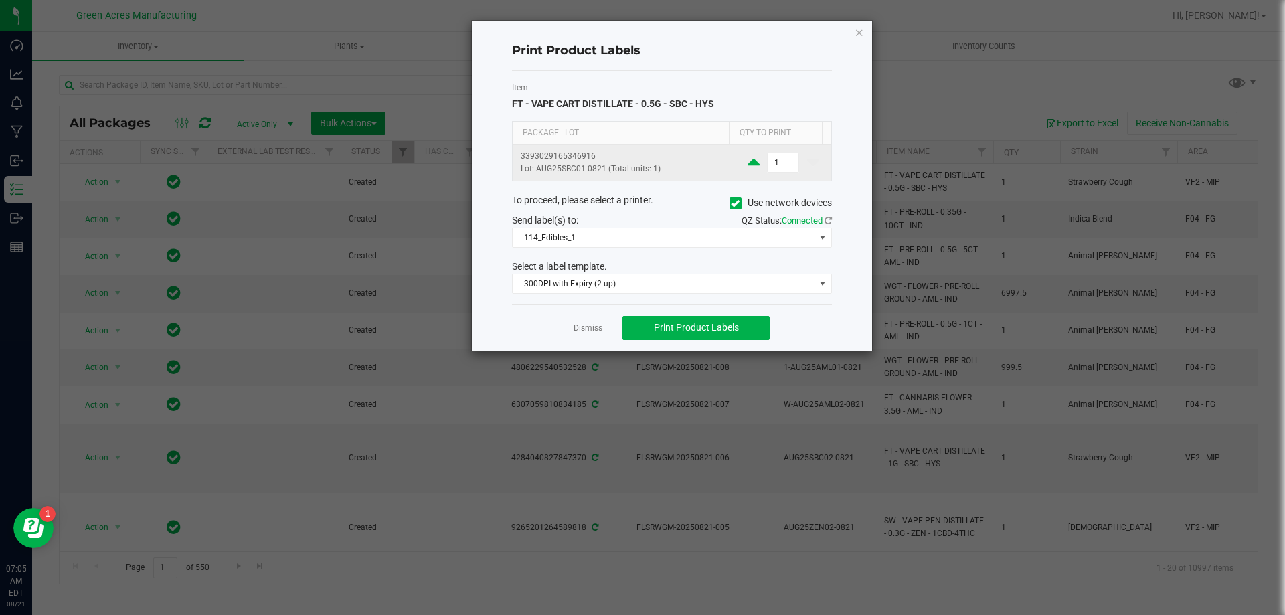
click at [748, 163] on icon at bounding box center [754, 162] width 12 height 17
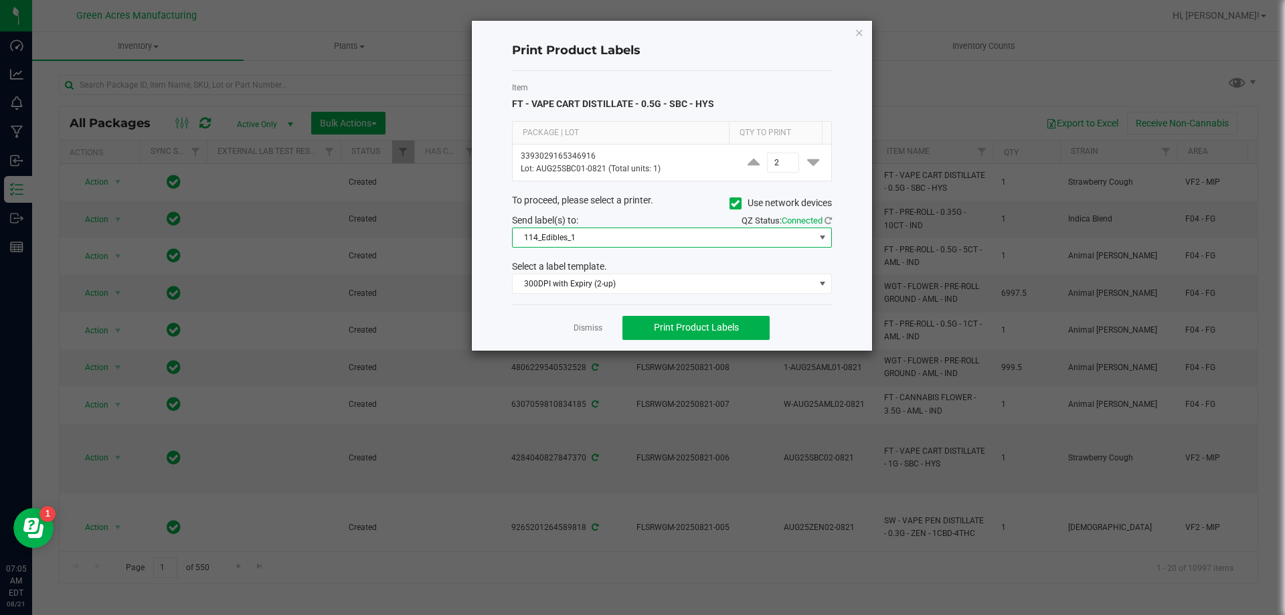
click at [571, 245] on span "114_Edibles_1" at bounding box center [664, 237] width 302 height 19
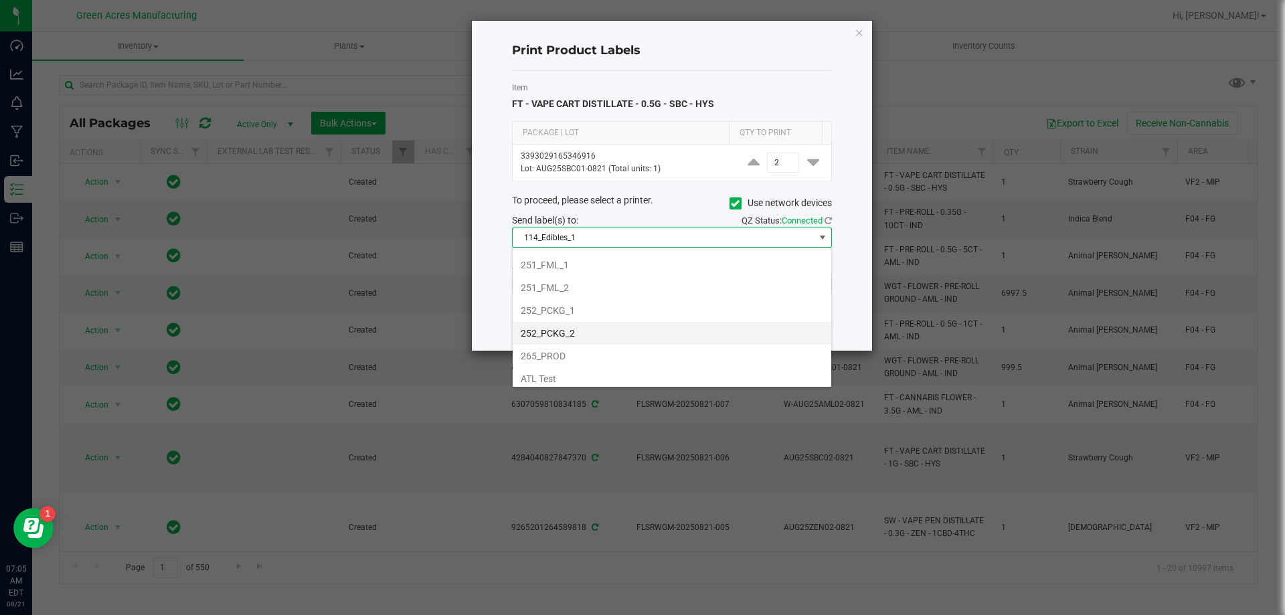
scroll to position [134, 0]
click at [576, 331] on li "252_PCKG_2" at bounding box center [672, 332] width 319 height 23
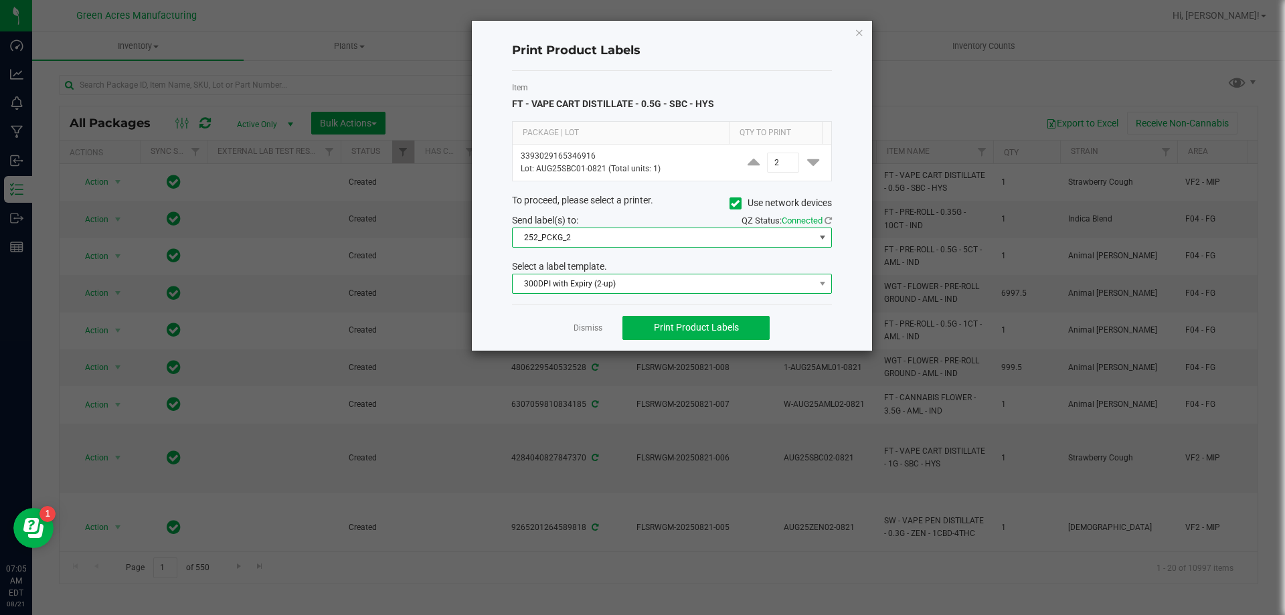
click at [587, 275] on span "300DPI with Expiry (2-up)" at bounding box center [664, 284] width 302 height 19
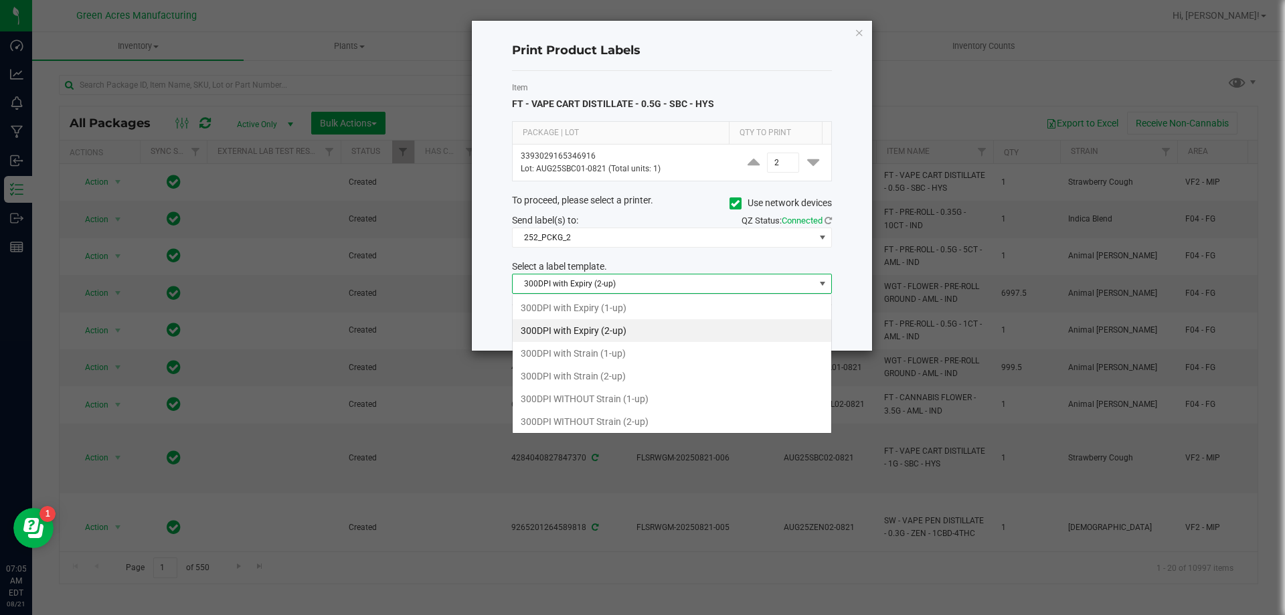
scroll to position [20, 320]
click at [581, 349] on li "300DPI with Strain (1-up)" at bounding box center [672, 353] width 319 height 23
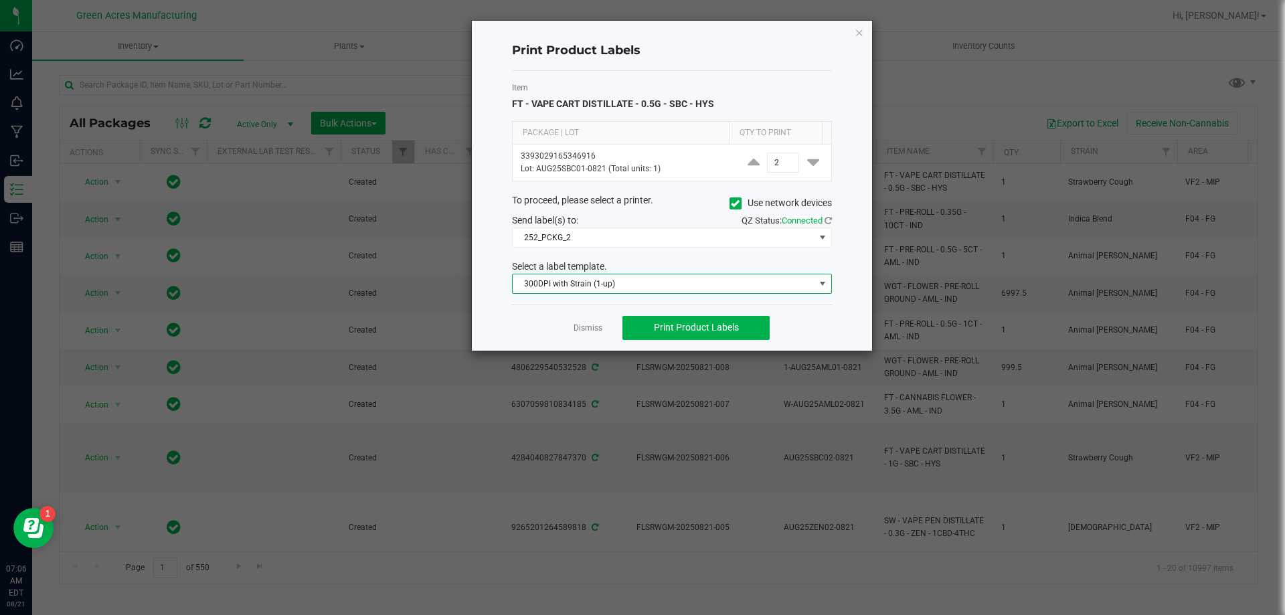
click at [616, 275] on span "300DPI with Strain (1-up)" at bounding box center [664, 284] width 302 height 19
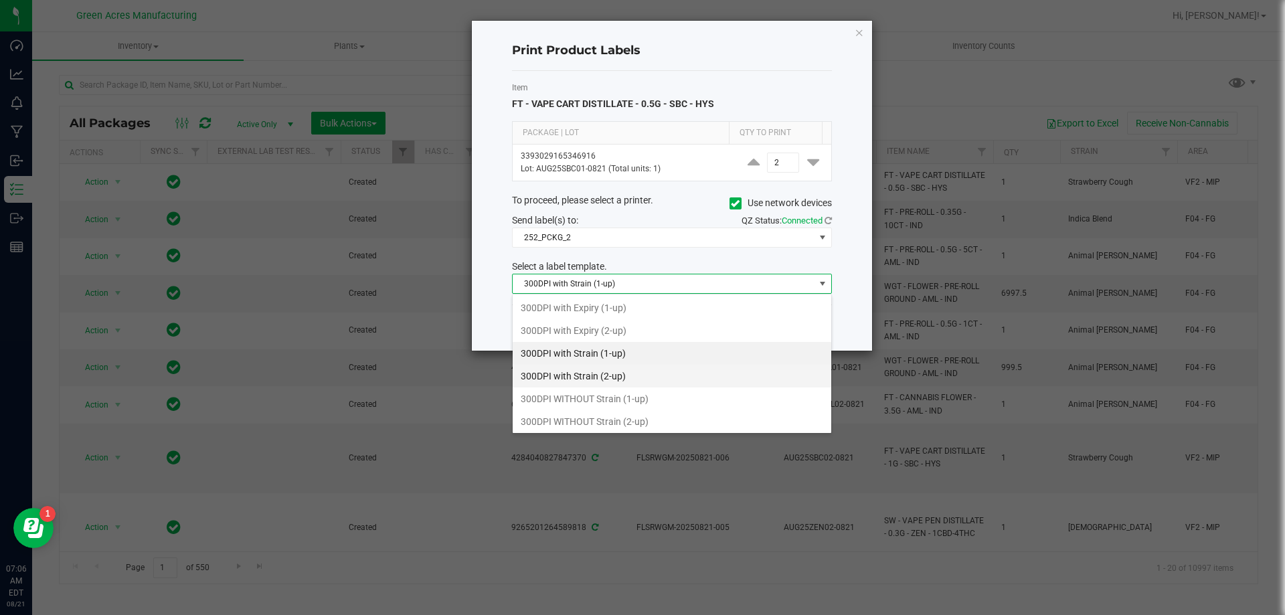
click at [575, 377] on li "300DPI with Strain (2-up)" at bounding box center [672, 376] width 319 height 23
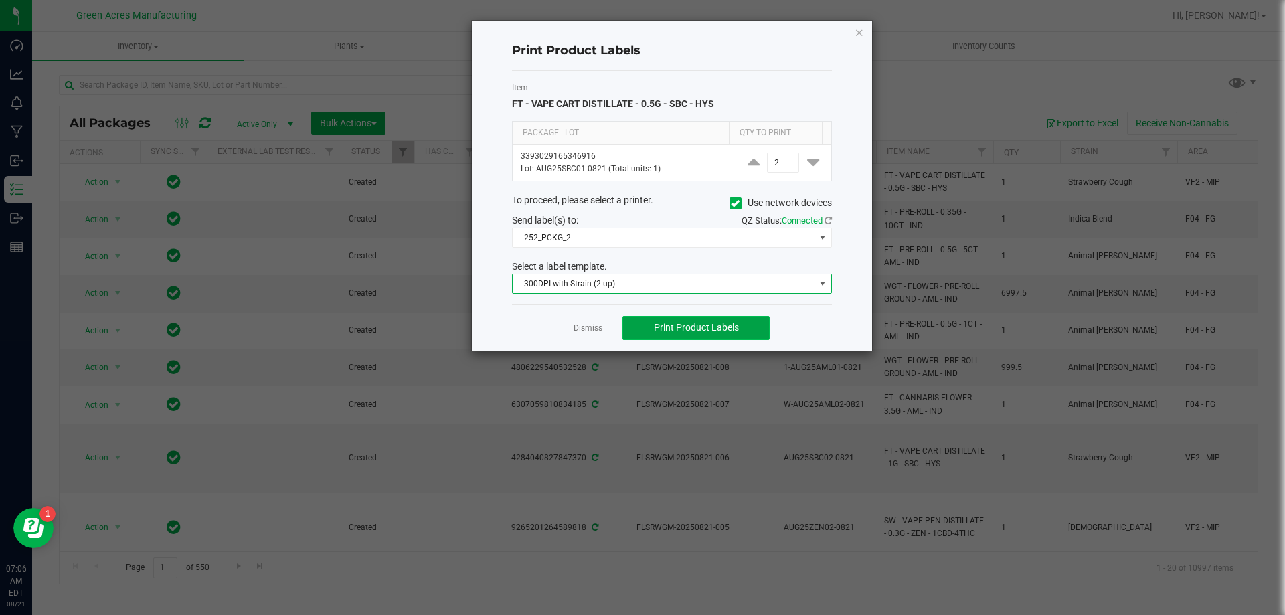
click at [637, 324] on button "Print Product Labels" at bounding box center [696, 328] width 147 height 24
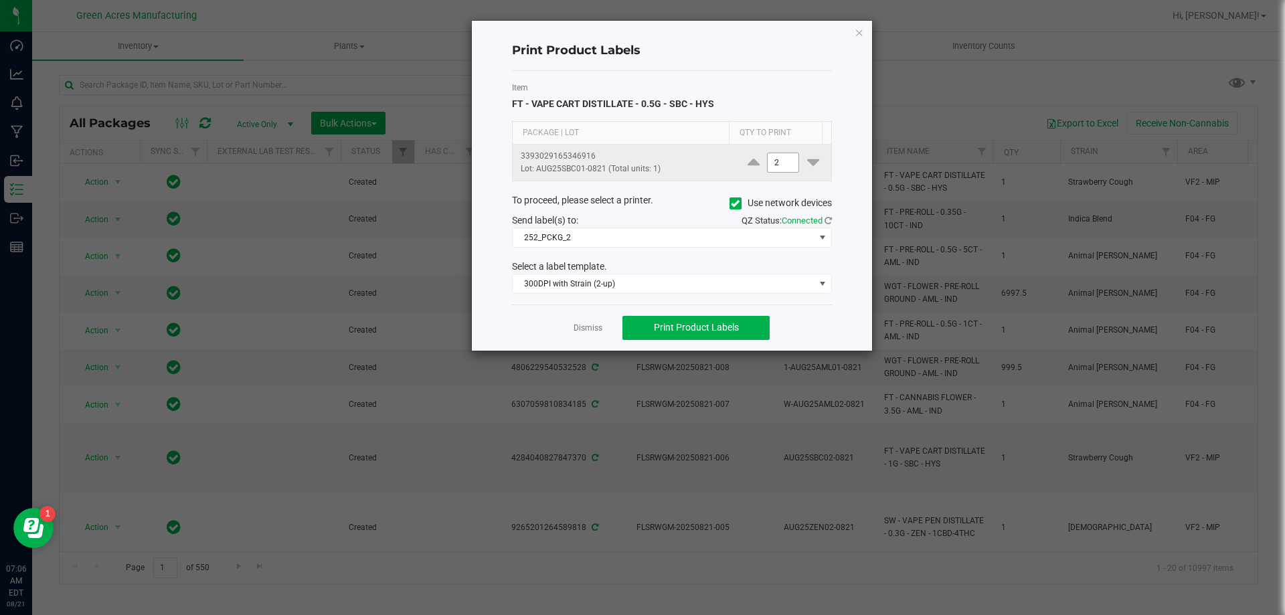
click at [777, 160] on input "2" at bounding box center [783, 162] width 31 height 19
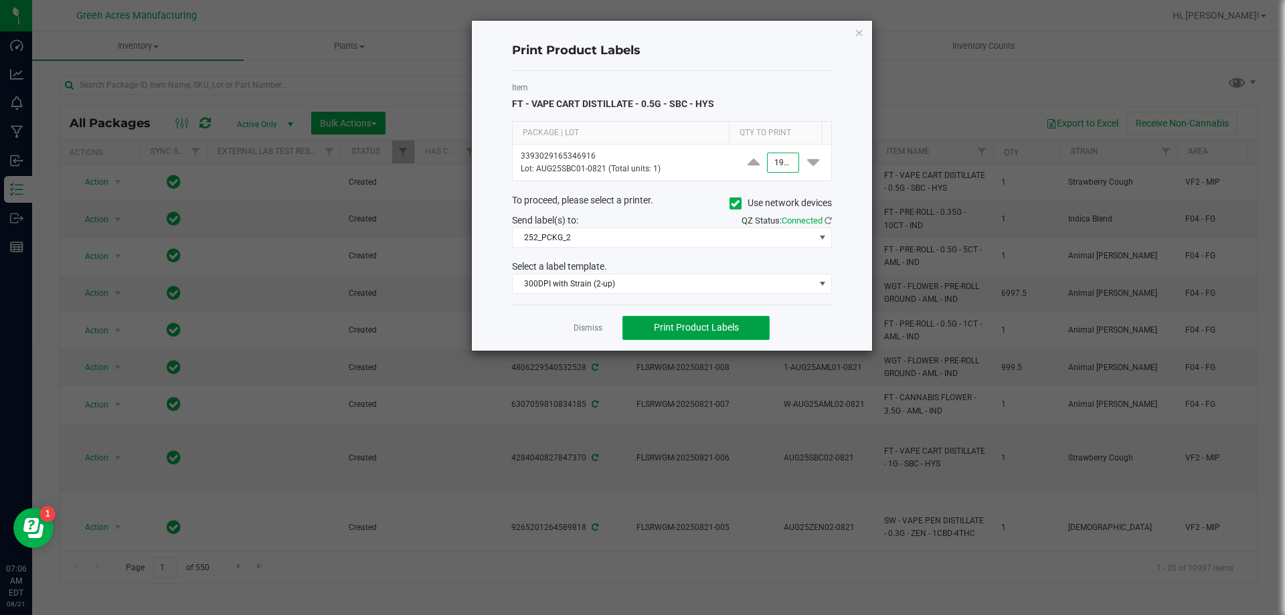
type input "1,900"
click at [634, 320] on button "Print Product Labels" at bounding box center [696, 328] width 147 height 24
drag, startPoint x: 749, startPoint y: 566, endPoint x: 709, endPoint y: 503, distance: 74.3
click at [750, 557] on ngb-modal-window "Print Product Labels Item FT - VAPE CART DISTILLATE - 0.5G - SBC - HYS Package …" at bounding box center [648, 307] width 1296 height 615
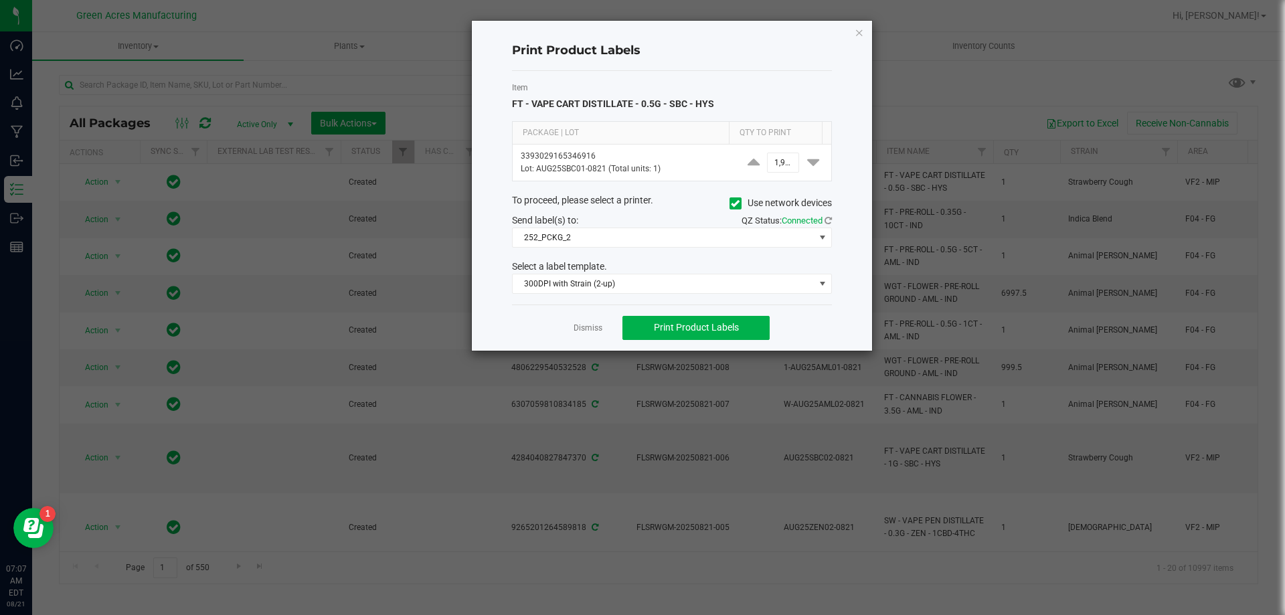
click at [511, 615] on ngb-modal-window "Print Product Labels Item FT - VAPE CART DISTILLATE - 0.5G - SBC - HYS Package …" at bounding box center [648, 307] width 1296 height 615
click at [862, 36] on icon "button" at bounding box center [859, 32] width 9 height 16
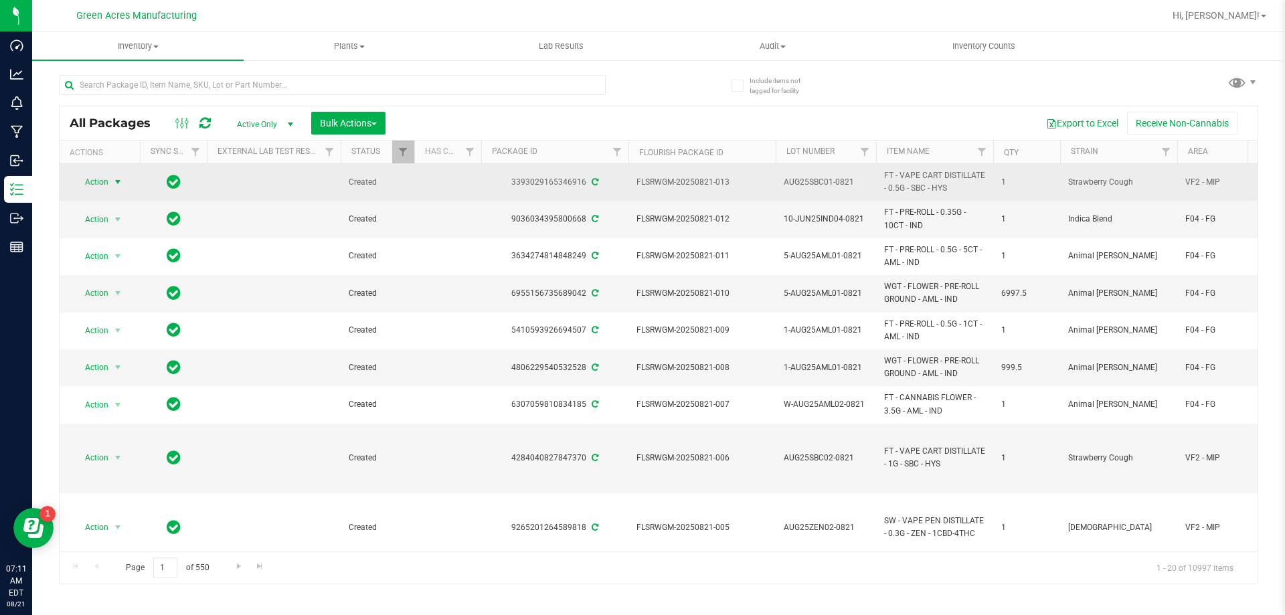
drag, startPoint x: 115, startPoint y: 178, endPoint x: 120, endPoint y: 191, distance: 13.6
click at [115, 179] on span "select" at bounding box center [117, 182] width 11 height 11
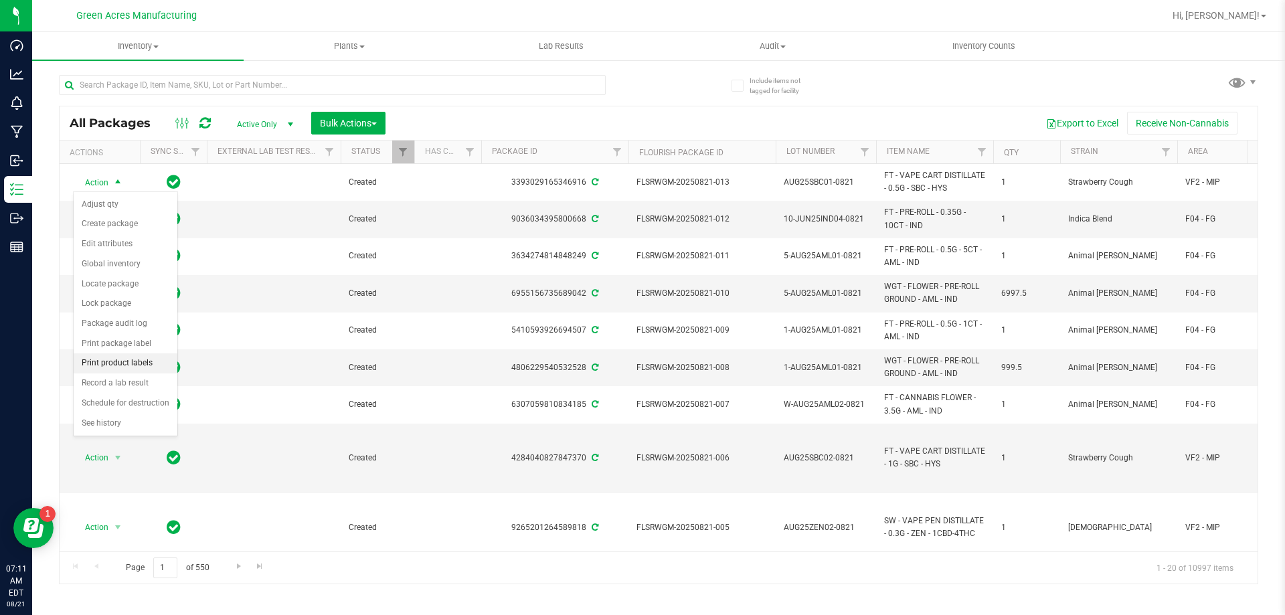
click at [149, 365] on li "Print product labels" at bounding box center [126, 364] width 104 height 20
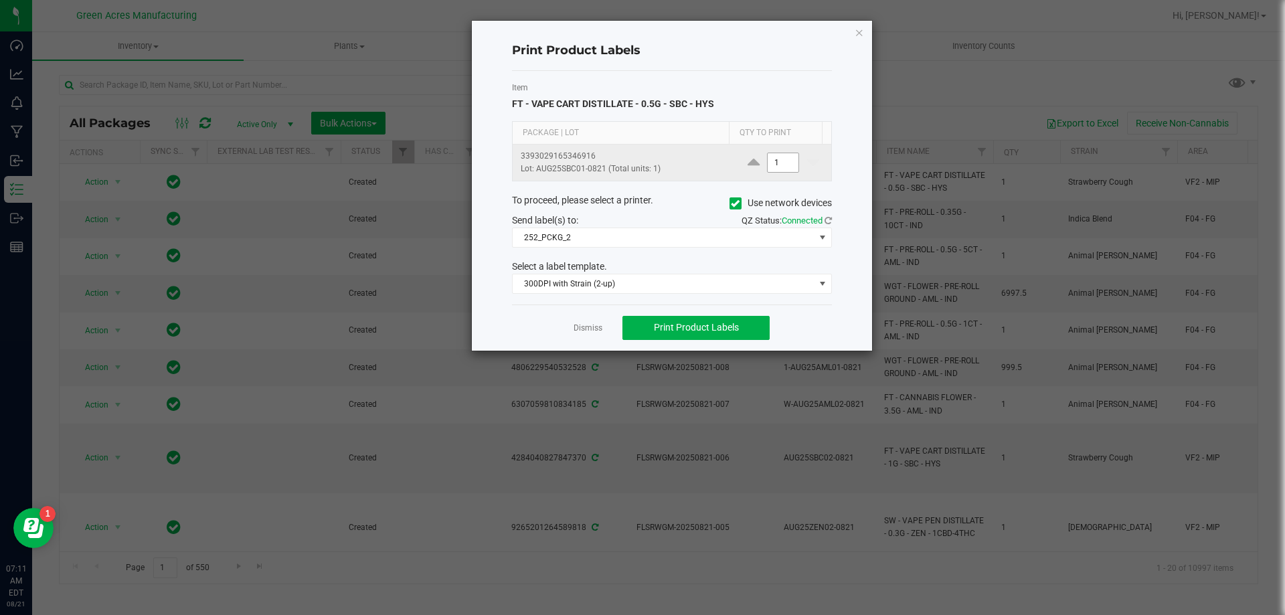
click at [775, 163] on input "1" at bounding box center [783, 162] width 31 height 19
drag, startPoint x: 781, startPoint y: 165, endPoint x: 757, endPoint y: 169, distance: 24.4
click at [763, 169] on span "250" at bounding box center [783, 163] width 40 height 20
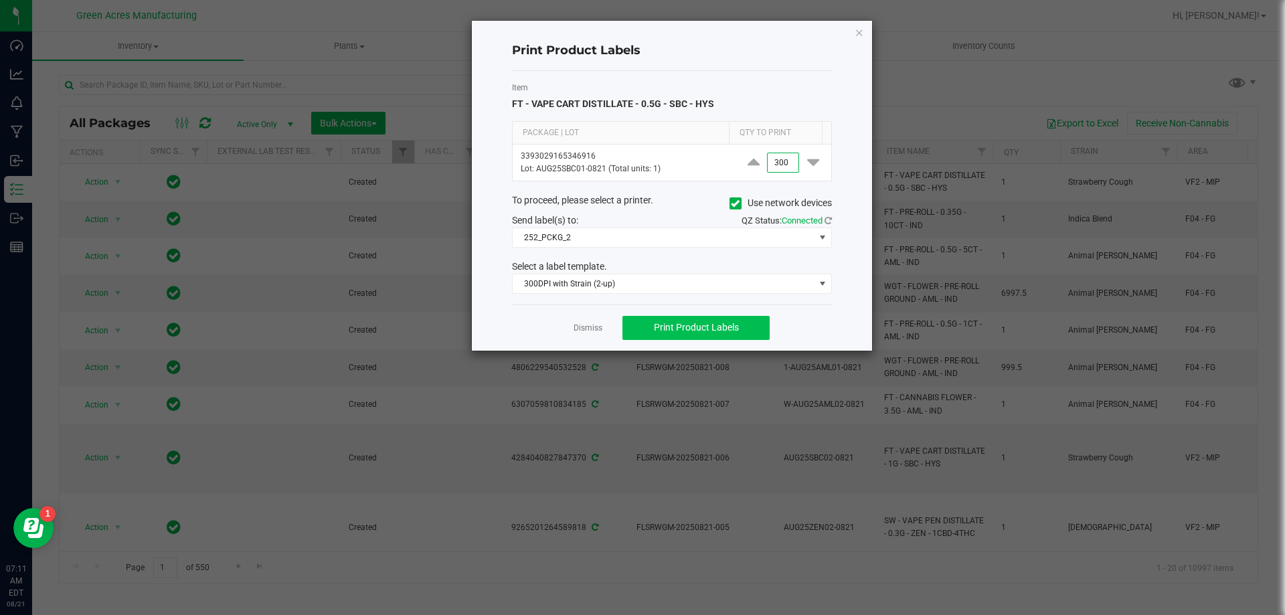
type input "300"
click at [745, 331] on button "Print Product Labels" at bounding box center [696, 328] width 147 height 24
click at [589, 333] on link "Dismiss" at bounding box center [588, 328] width 29 height 11
